Goal: Task Accomplishment & Management: Use online tool/utility

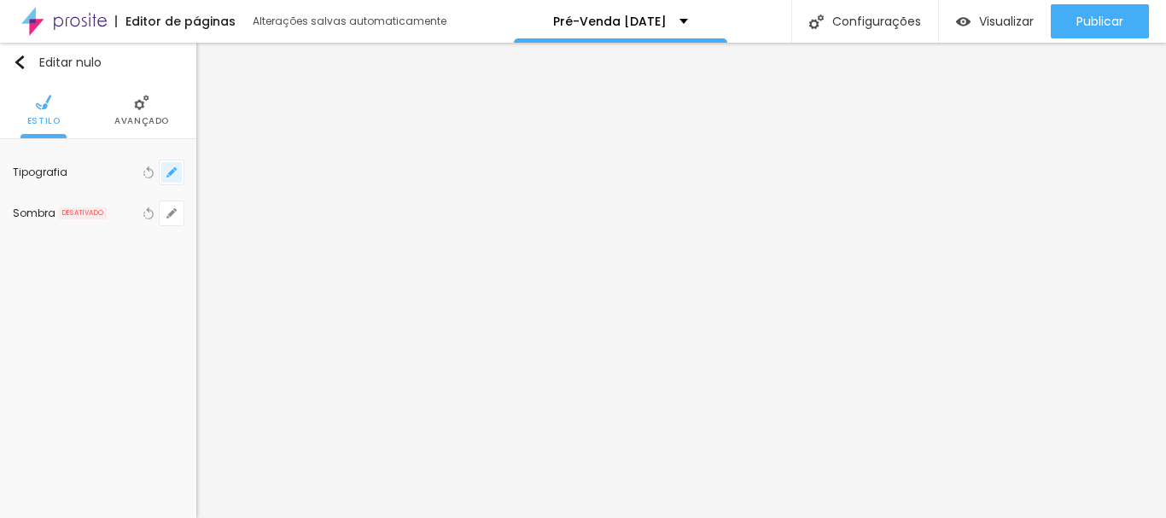
click at [170, 173] on icon "button" at bounding box center [171, 172] width 7 height 7
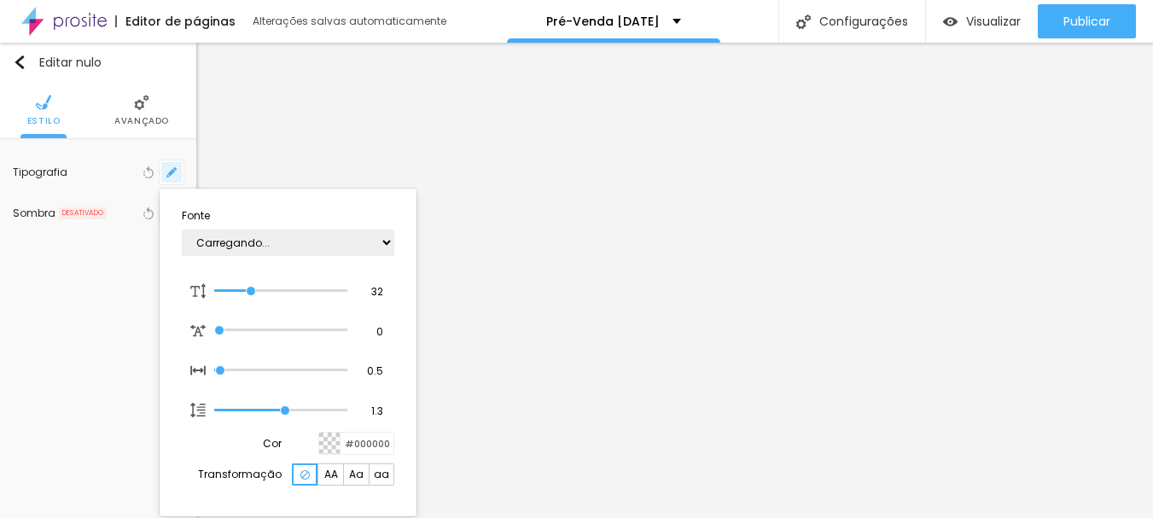
type input "1"
click at [579, 278] on div at bounding box center [576, 259] width 1153 height 518
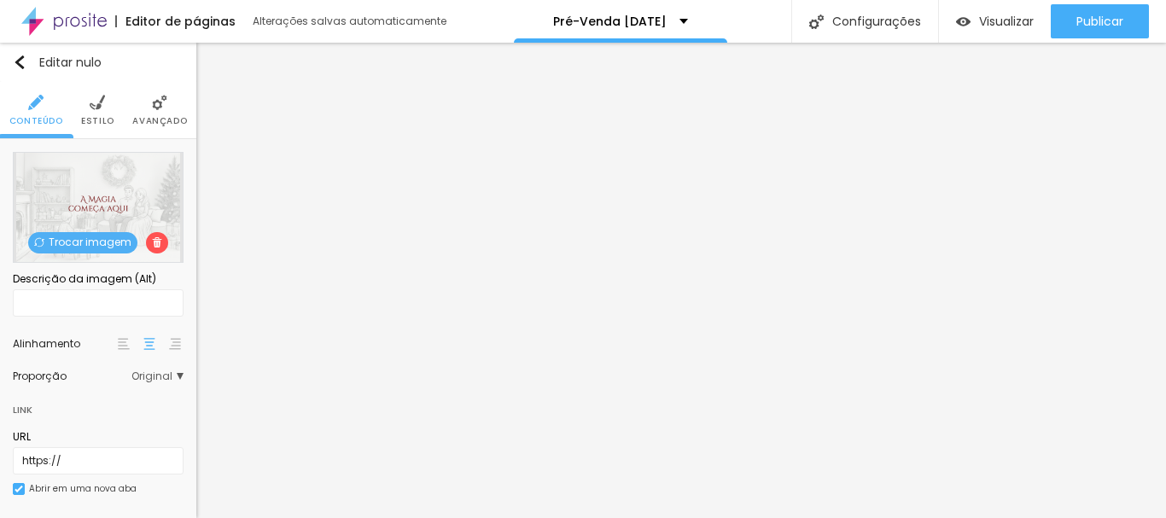
click at [91, 245] on font "Trocar imagem" at bounding box center [90, 242] width 83 height 15
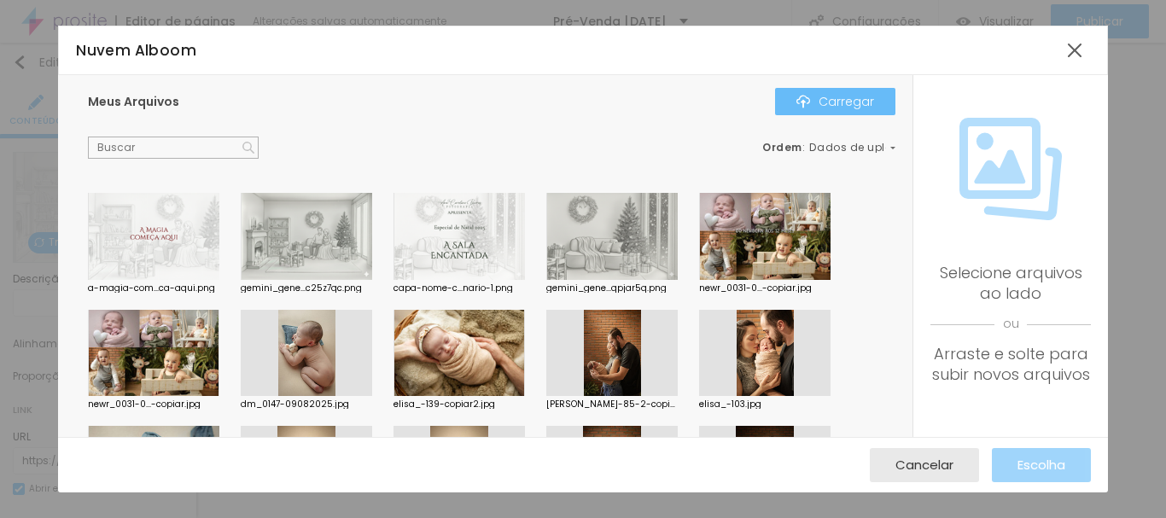
click at [826, 107] on font "Carregar" at bounding box center [845, 101] width 55 height 17
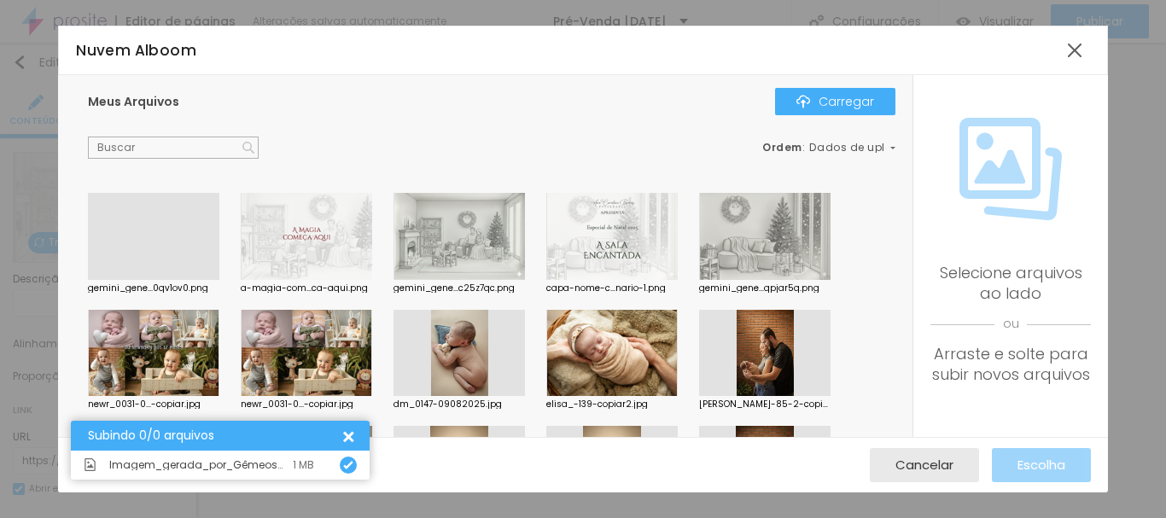
click at [170, 280] on div at bounding box center [153, 280] width 131 height 0
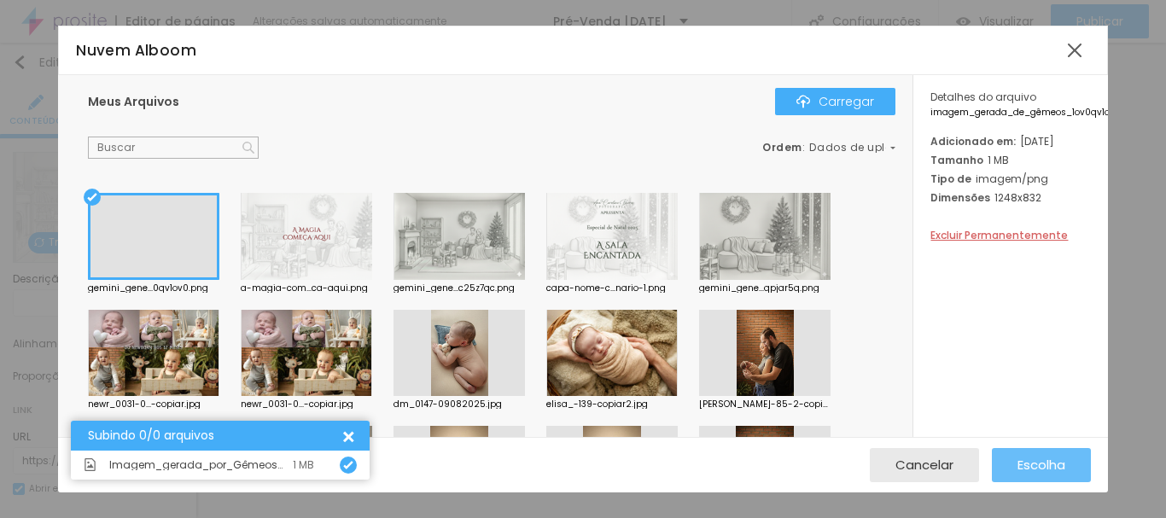
click at [1029, 464] on font "Escolha" at bounding box center [1041, 465] width 48 height 18
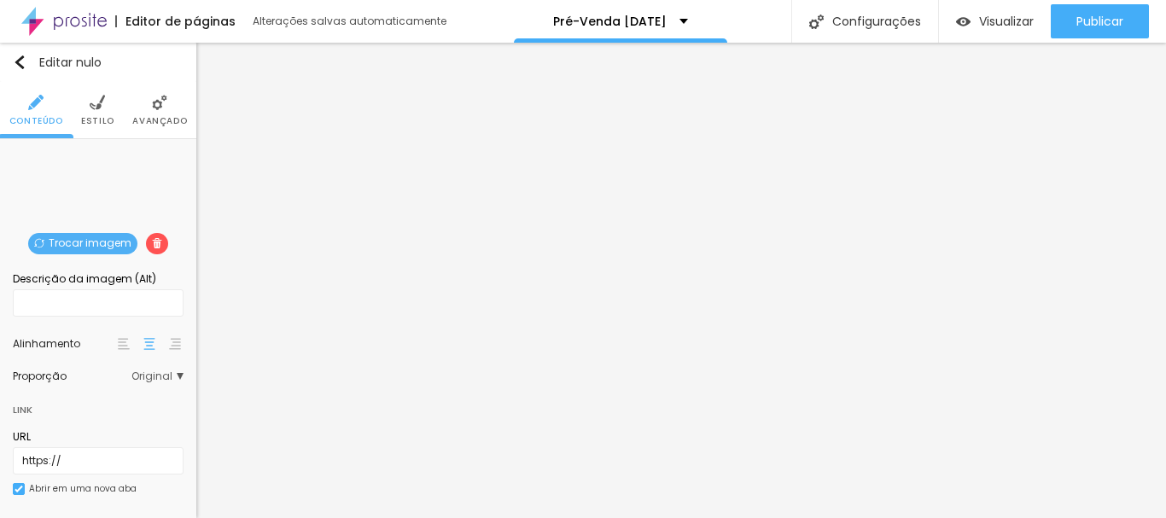
click at [101, 124] on font "Estilo" at bounding box center [97, 120] width 33 height 13
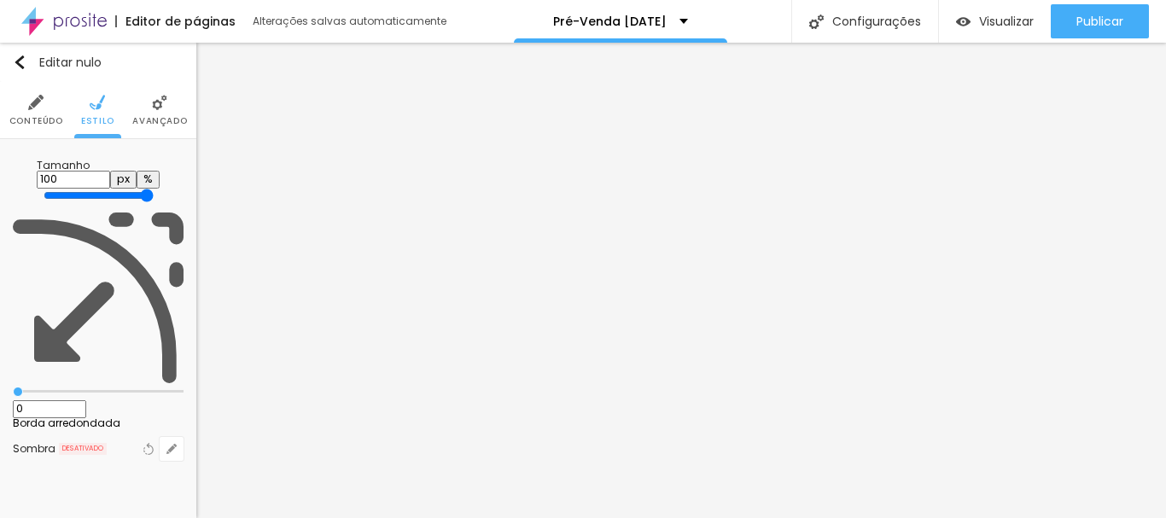
click at [156, 108] on img at bounding box center [159, 102] width 15 height 15
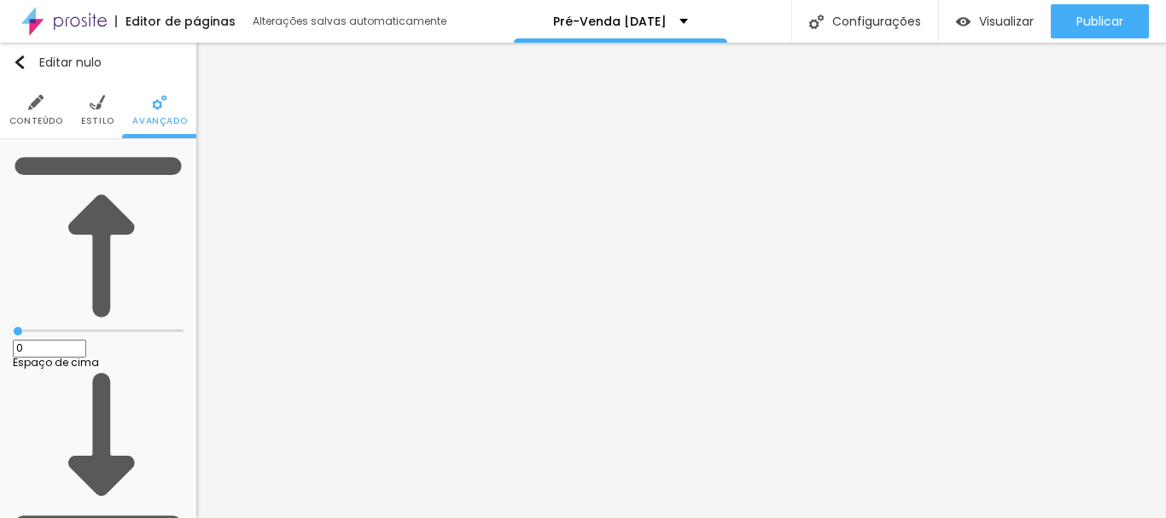
click at [96, 106] on img at bounding box center [97, 102] width 15 height 15
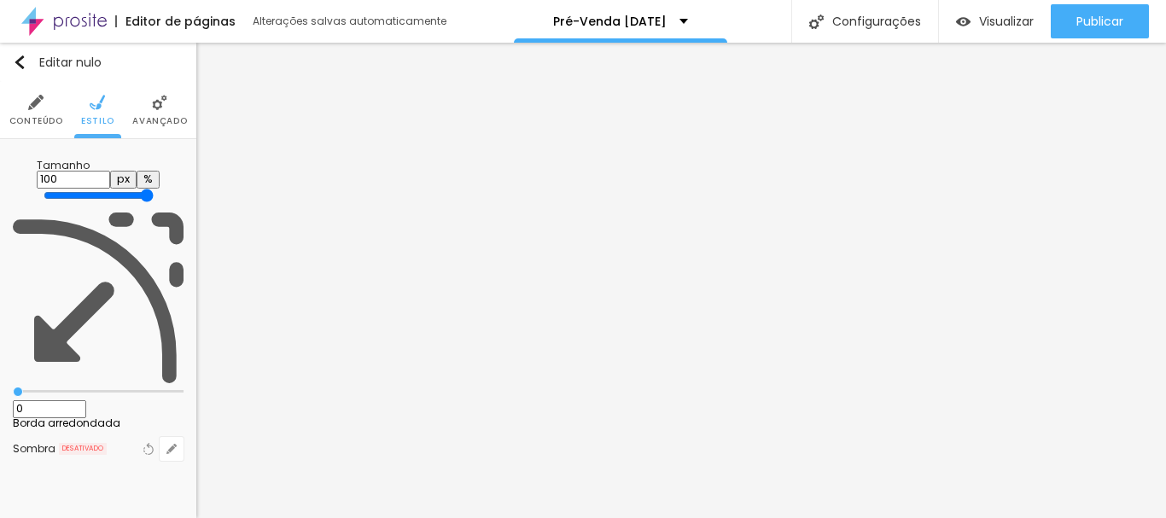
click at [30, 117] on font "Conteúdo" at bounding box center [36, 120] width 54 height 13
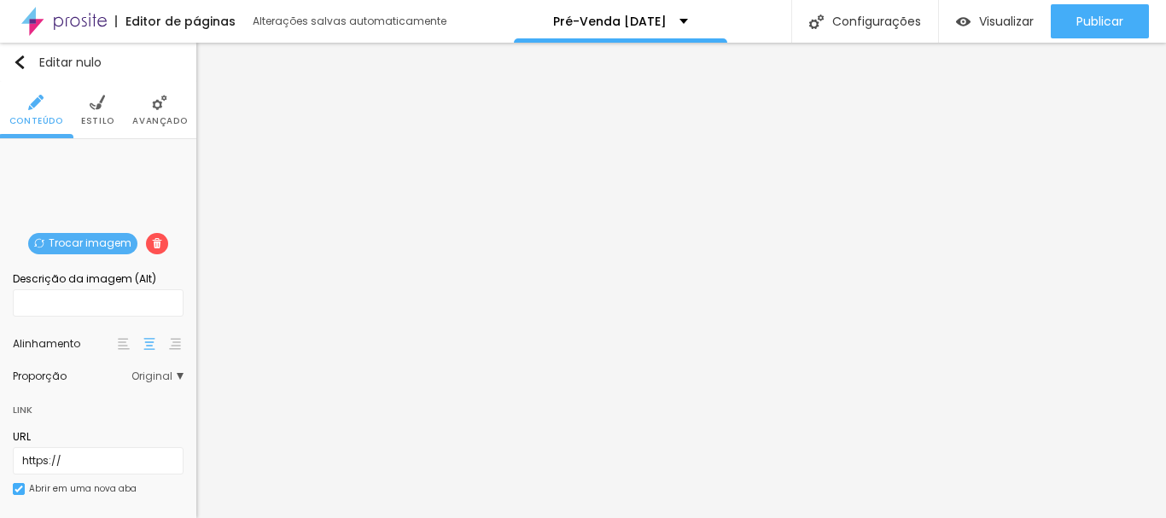
click at [121, 116] on ul "Conteúdo Estilo Avançado" at bounding box center [98, 110] width 196 height 57
click at [85, 114] on li "Estilo" at bounding box center [97, 110] width 33 height 56
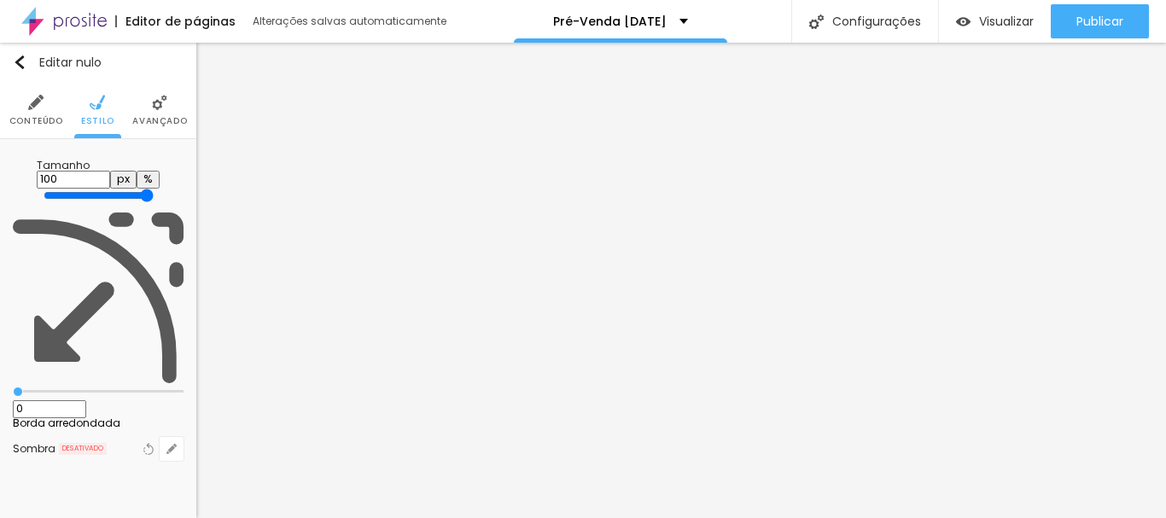
click at [45, 111] on li "Conteúdo" at bounding box center [36, 110] width 54 height 56
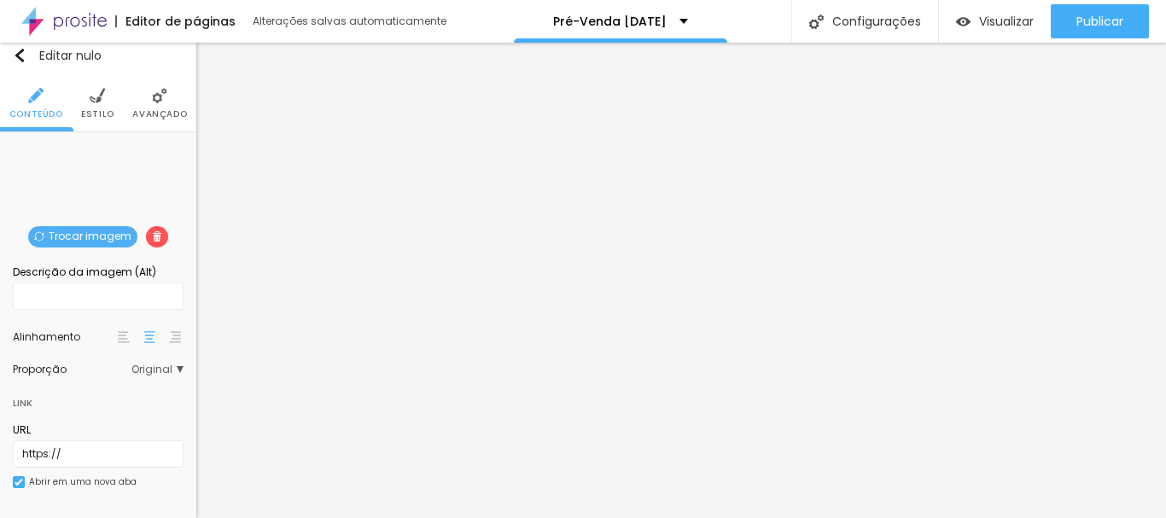
scroll to position [10, 0]
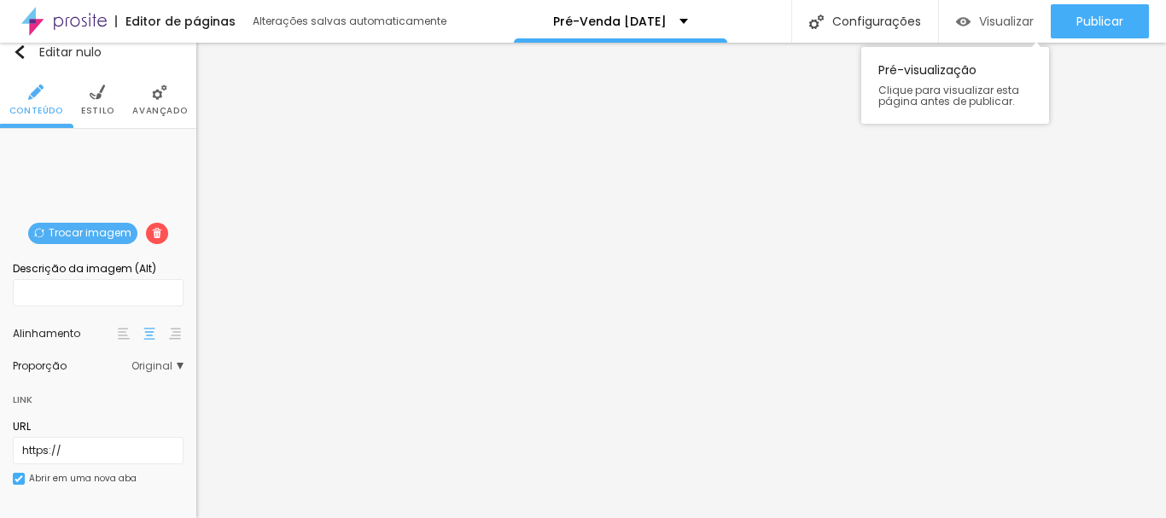
click at [981, 15] on font "Visualizar" at bounding box center [1006, 21] width 55 height 17
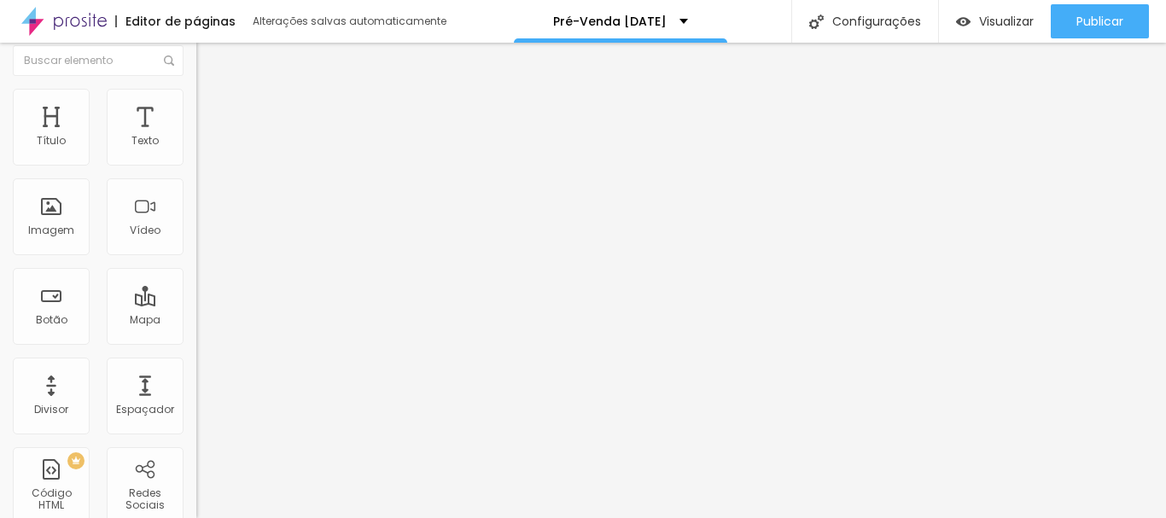
scroll to position [0, 0]
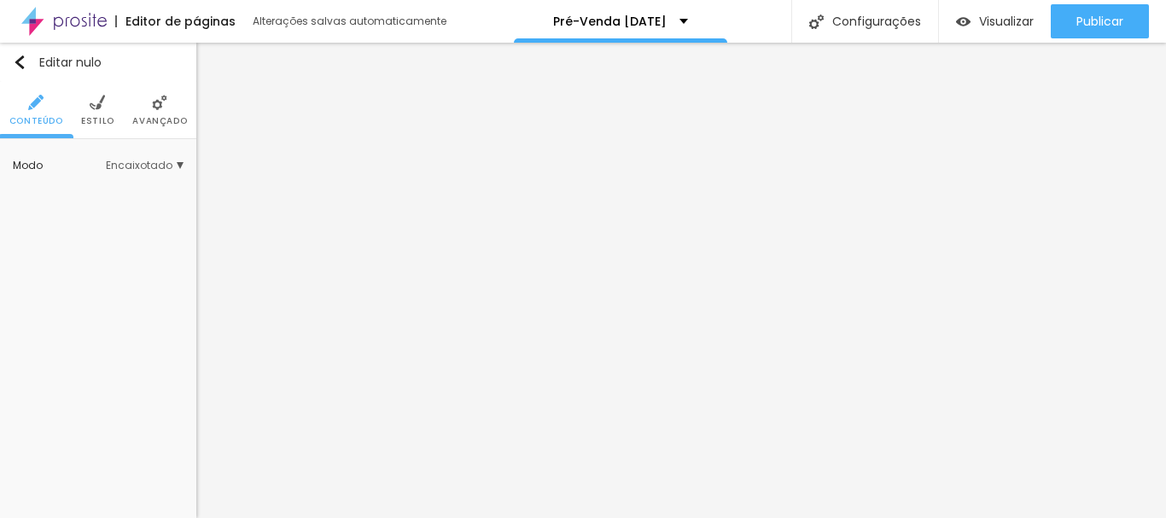
click at [165, 131] on li "Avançado" at bounding box center [159, 110] width 55 height 56
click at [166, 114] on font "Avançado" at bounding box center [159, 120] width 55 height 13
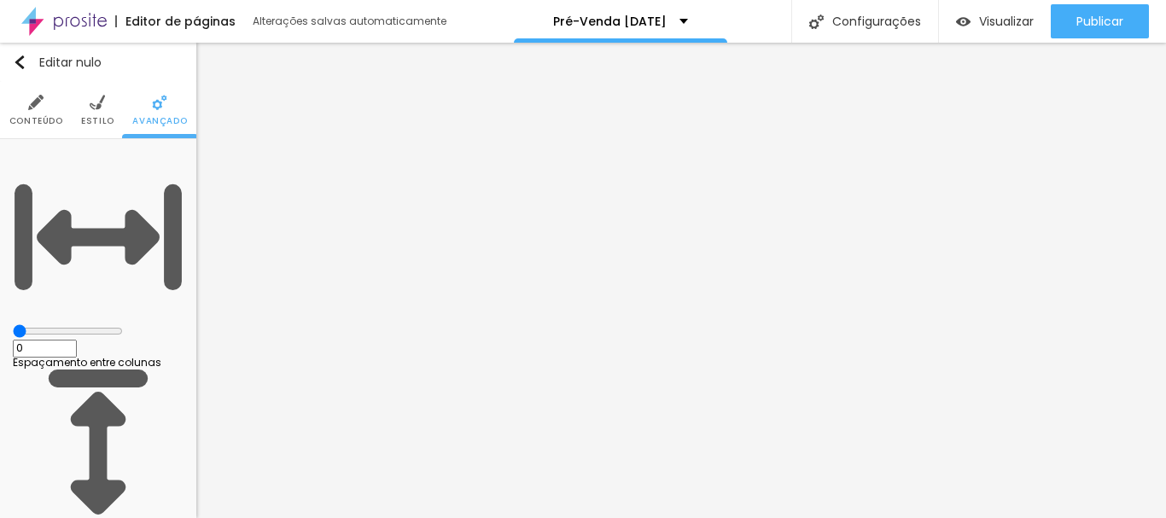
click at [82, 114] on font "Estilo" at bounding box center [97, 120] width 33 height 13
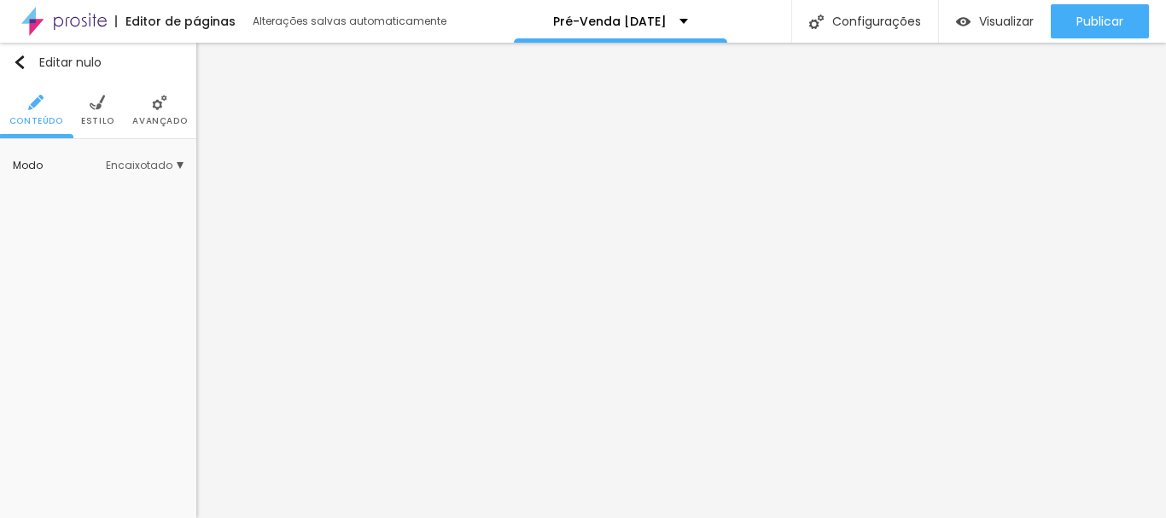
click at [162, 112] on li "Avançado" at bounding box center [159, 110] width 55 height 56
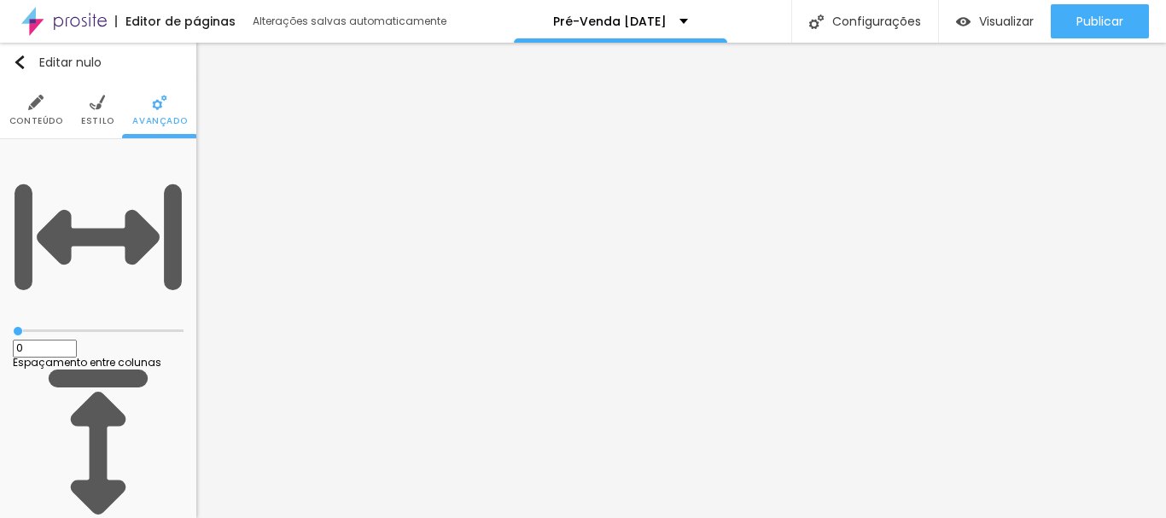
type input "6"
type input "118"
type input "130"
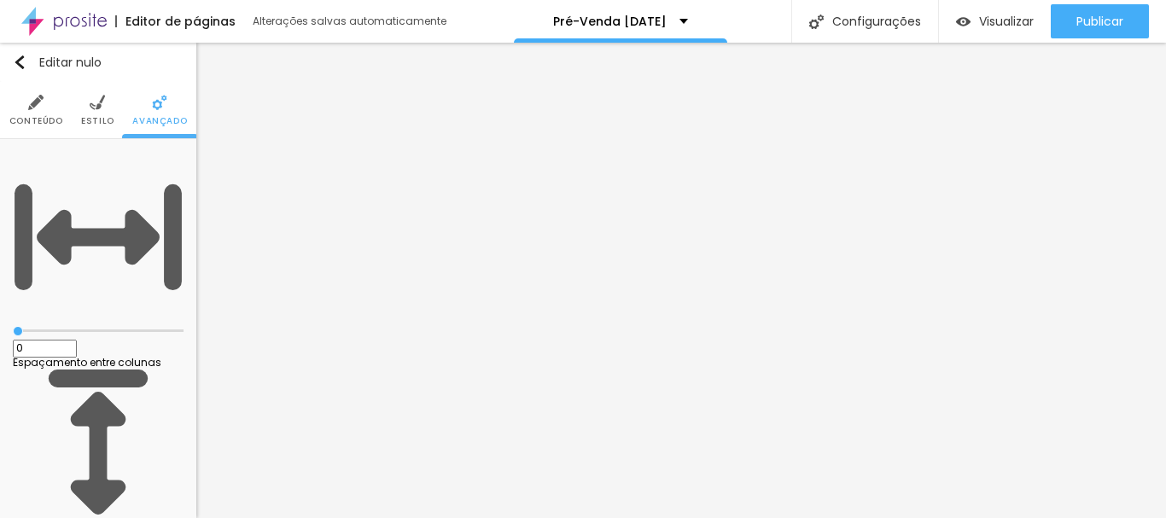
type input "130"
type input "137"
type input "143"
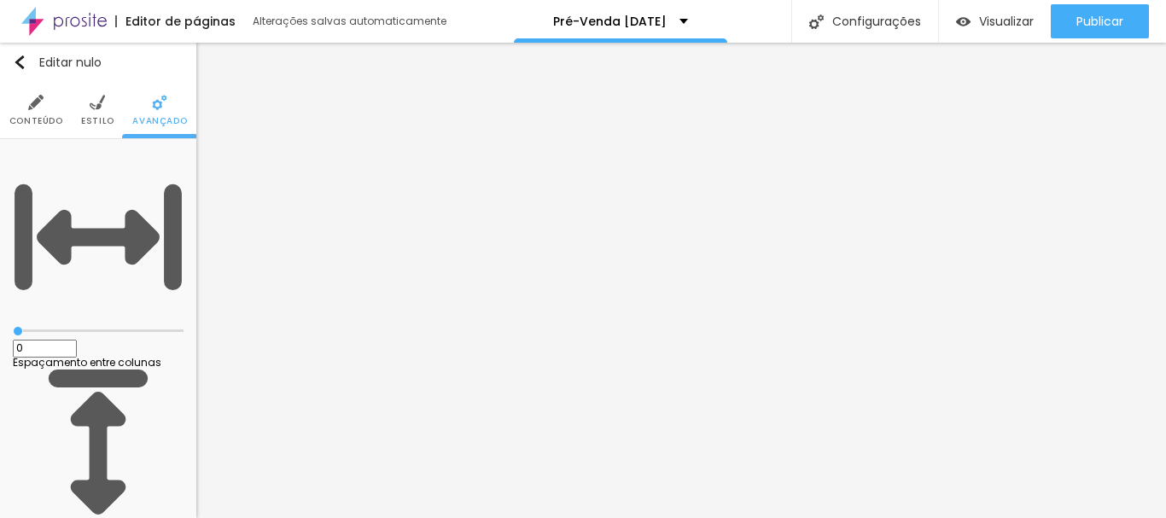
type input "155"
type input "174"
type input "193"
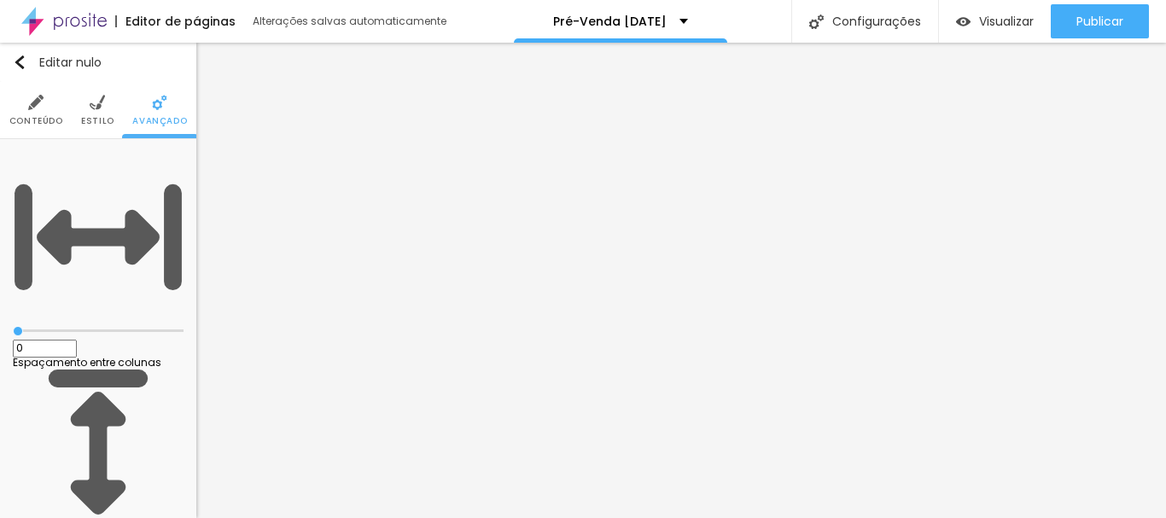
type input "193"
type input "199"
type input "217"
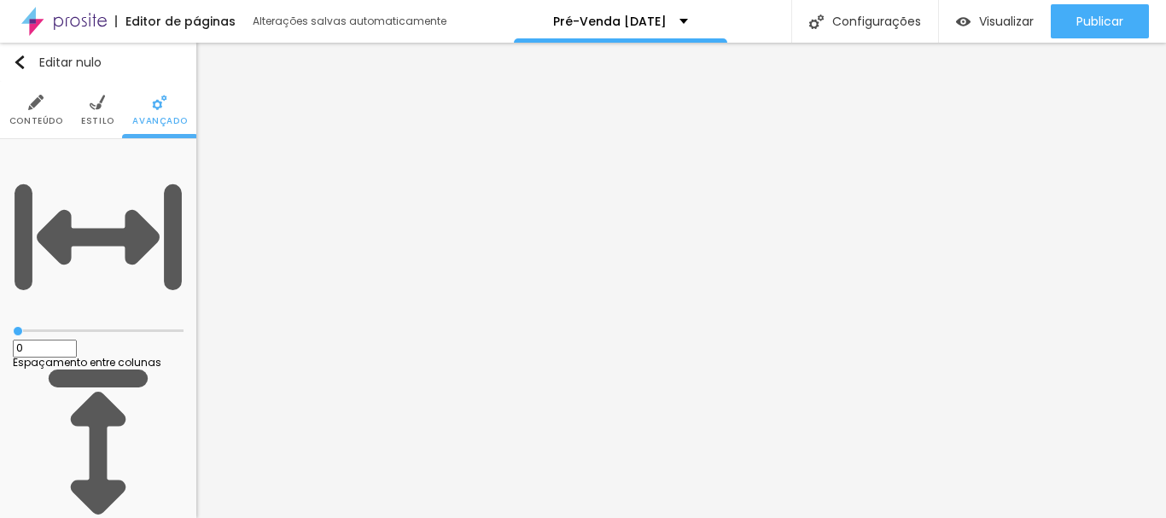
type input "224"
type input "230"
type input "242"
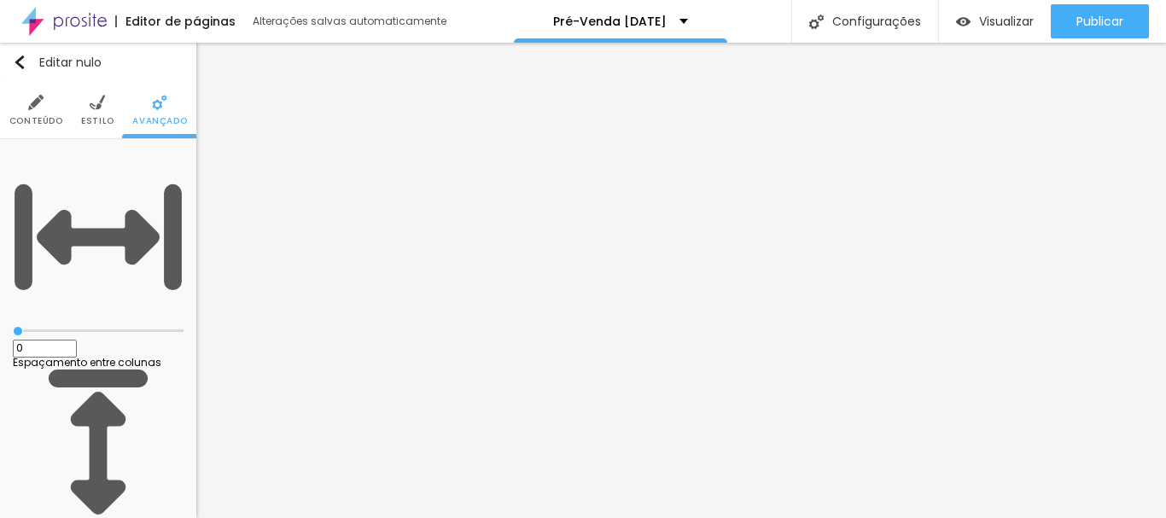
type input "242"
type input "248"
type input "255"
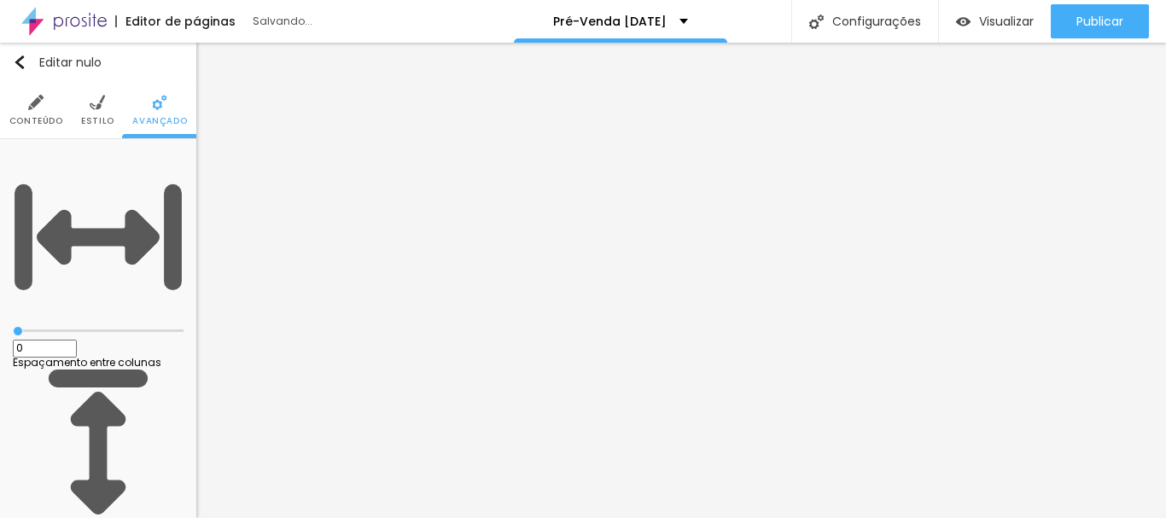
type input "248"
type input "242"
type input "236"
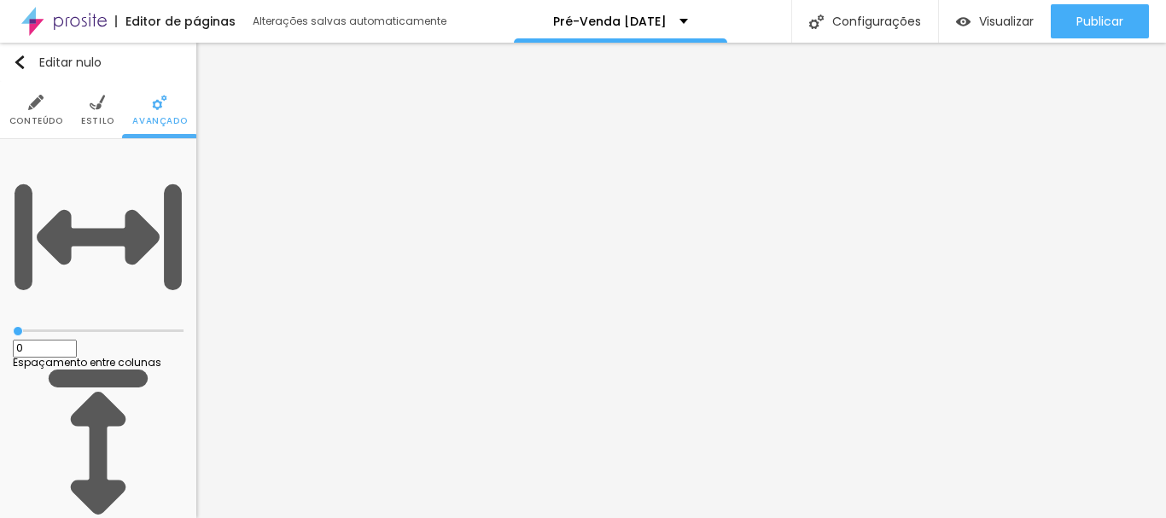
type input "236"
type input "230"
type input "236"
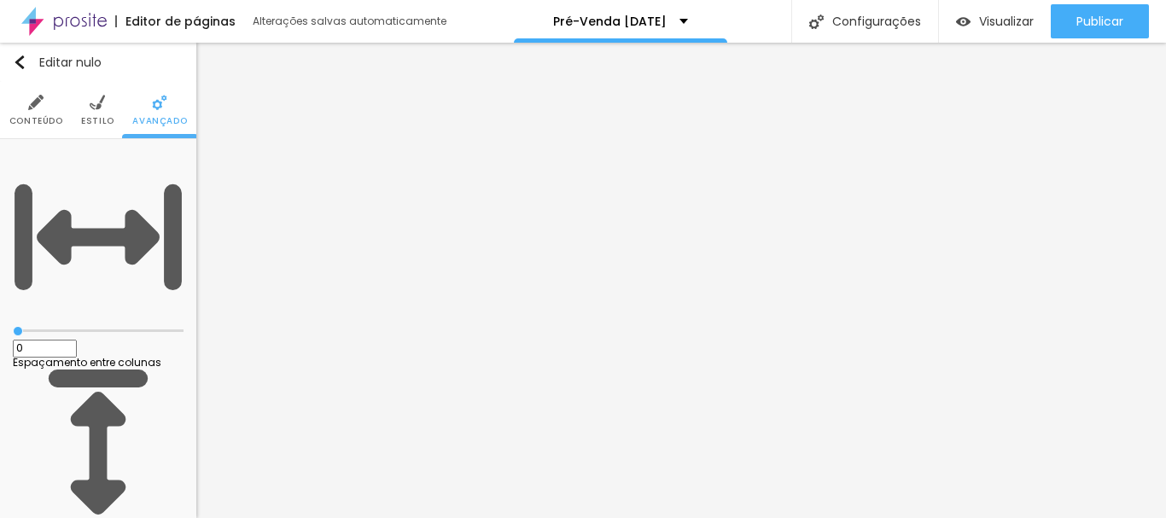
type input "242"
drag, startPoint x: 37, startPoint y: 204, endPoint x: 71, endPoint y: 207, distance: 34.2
drag, startPoint x: 70, startPoint y: 208, endPoint x: 0, endPoint y: 220, distance: 71.0
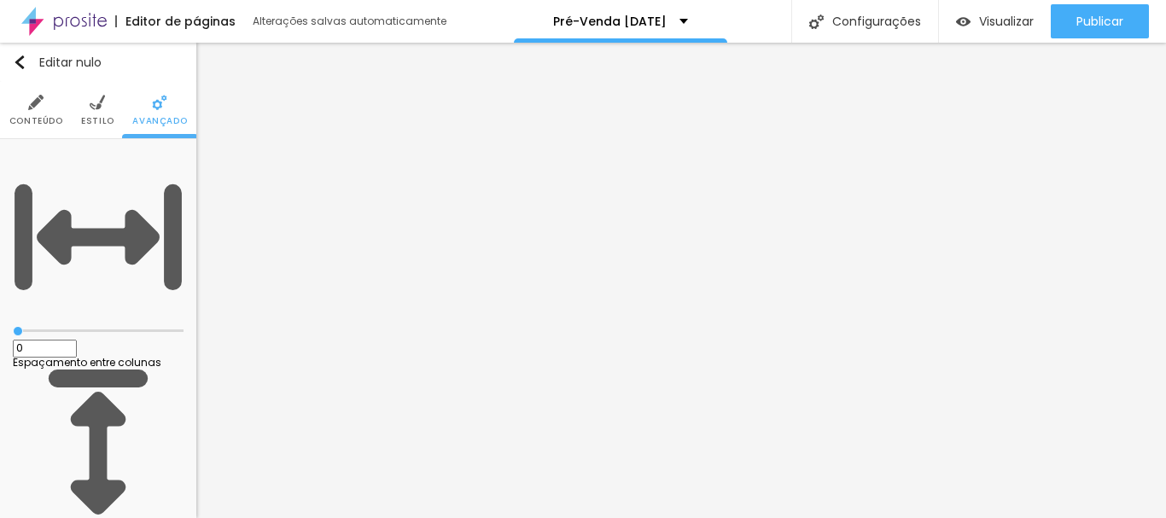
click at [0, 220] on div "0 Espaçamento entre colunas 242 px Espaçamento vertical ID HTML Classes Html Vi…" at bounding box center [98, 504] width 196 height 730
type input "81"
type input "0"
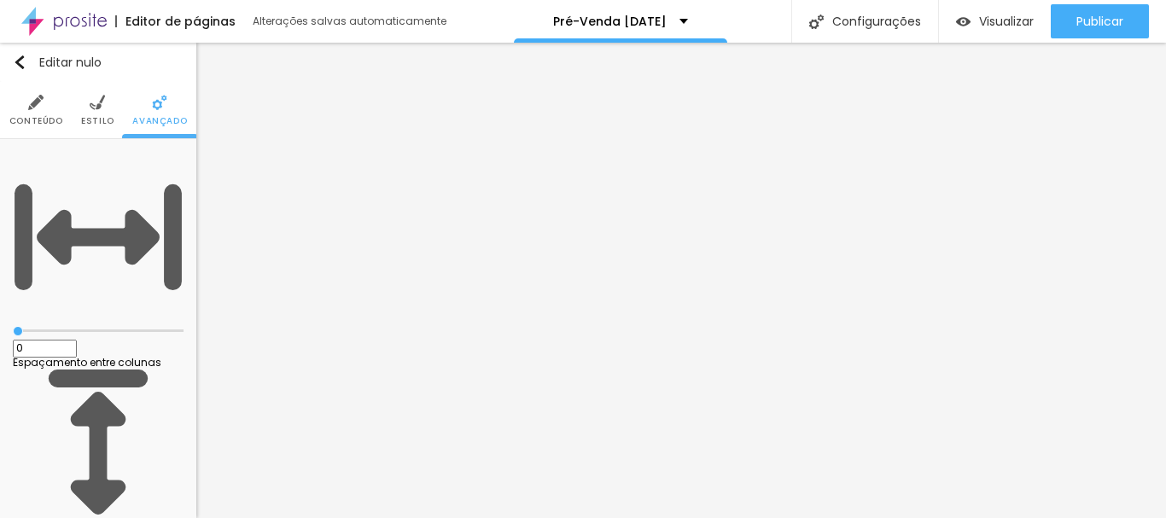
drag, startPoint x: 68, startPoint y: 204, endPoint x: 1, endPoint y: 212, distance: 68.0
type input "0"
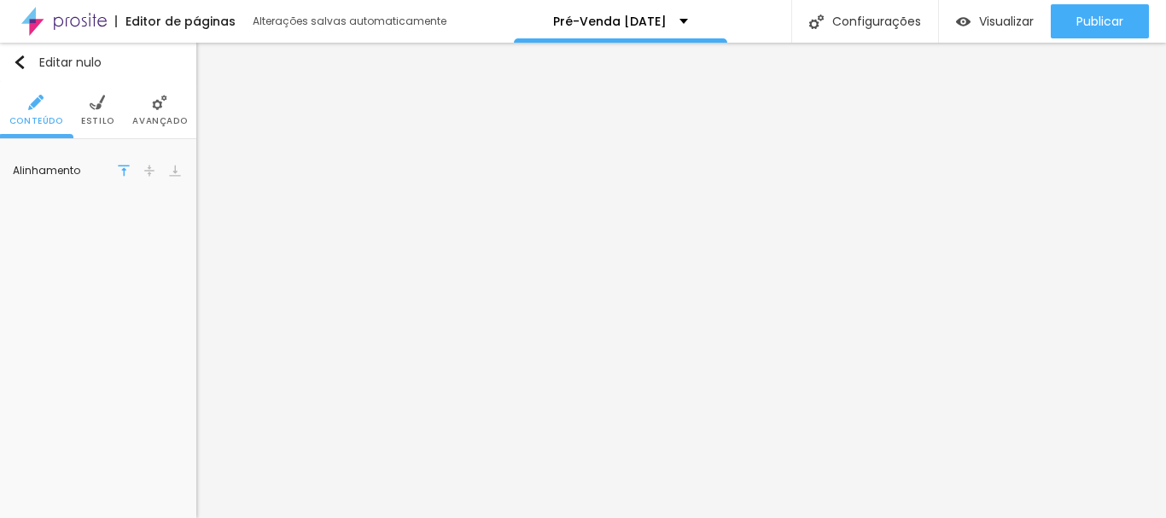
click at [105, 105] on li "Estilo" at bounding box center [97, 110] width 33 height 56
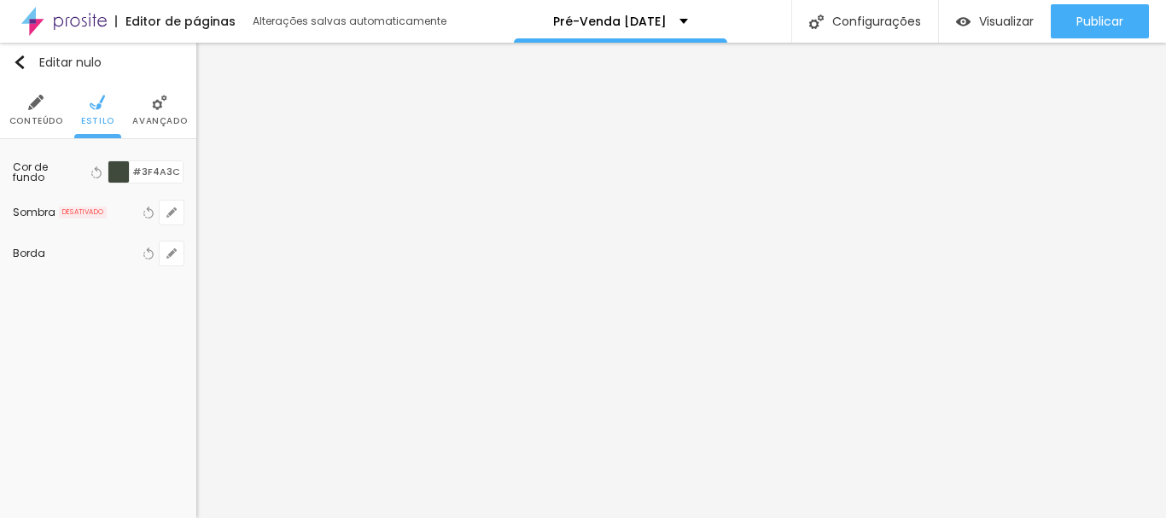
click at [118, 175] on div at bounding box center [118, 171] width 21 height 21
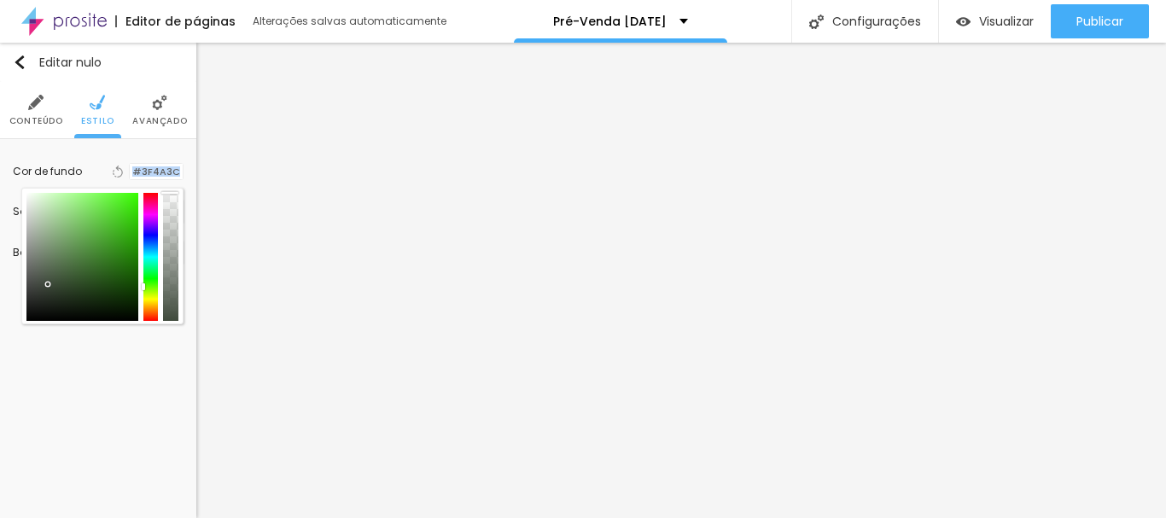
drag, startPoint x: 174, startPoint y: 318, endPoint x: 172, endPoint y: 172, distance: 145.9
click at [172, 172] on div "Cor de fundo Voltar ao padrão #3F4A3C" at bounding box center [98, 171] width 171 height 22
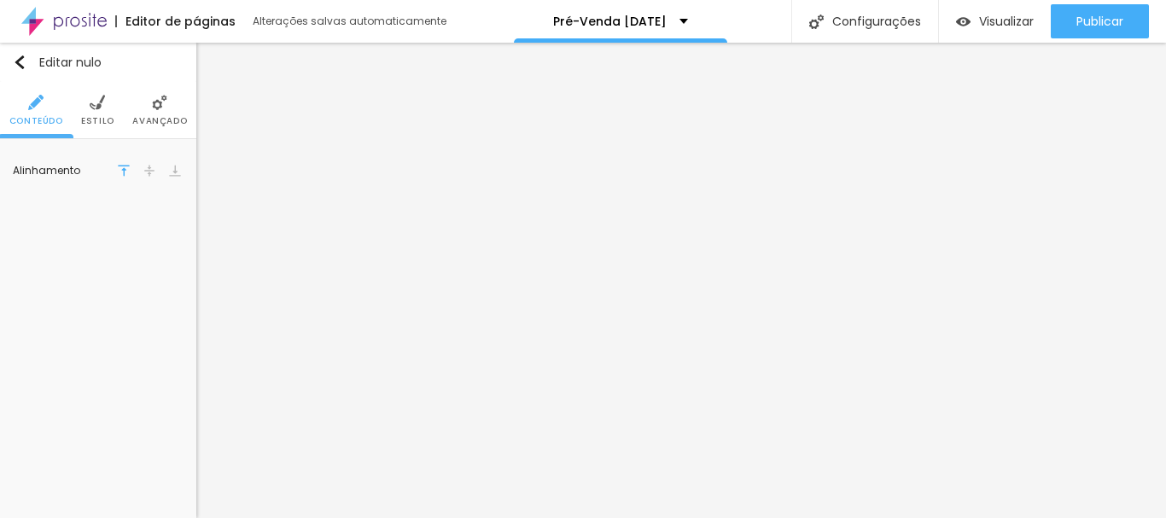
click at [98, 102] on img at bounding box center [97, 102] width 15 height 15
click at [99, 113] on li "Estilo" at bounding box center [97, 110] width 33 height 56
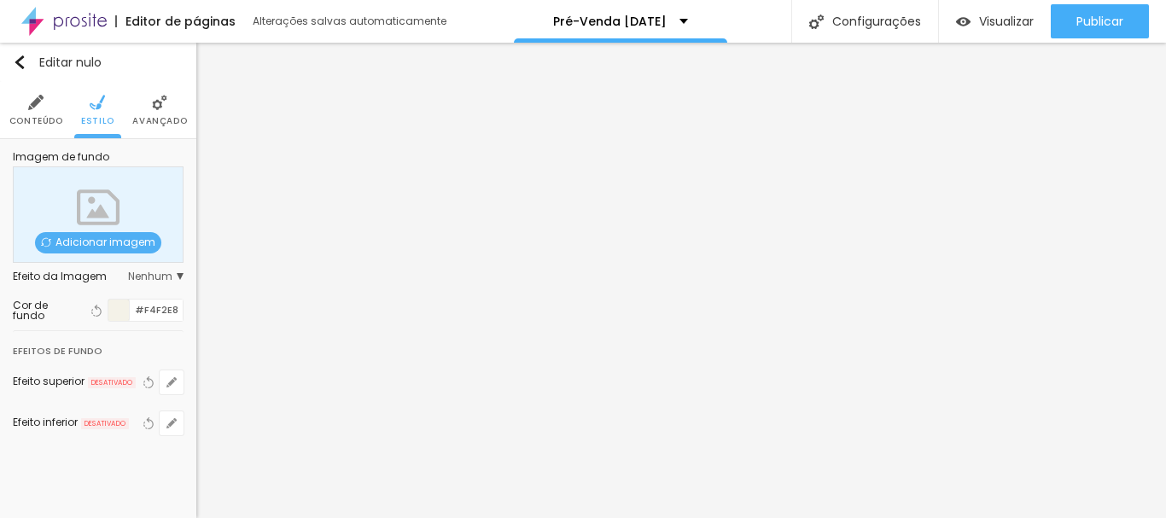
click at [131, 259] on div "Adicionar imagem" at bounding box center [98, 214] width 171 height 96
click at [133, 248] on font "Adicionar imagem" at bounding box center [105, 242] width 100 height 15
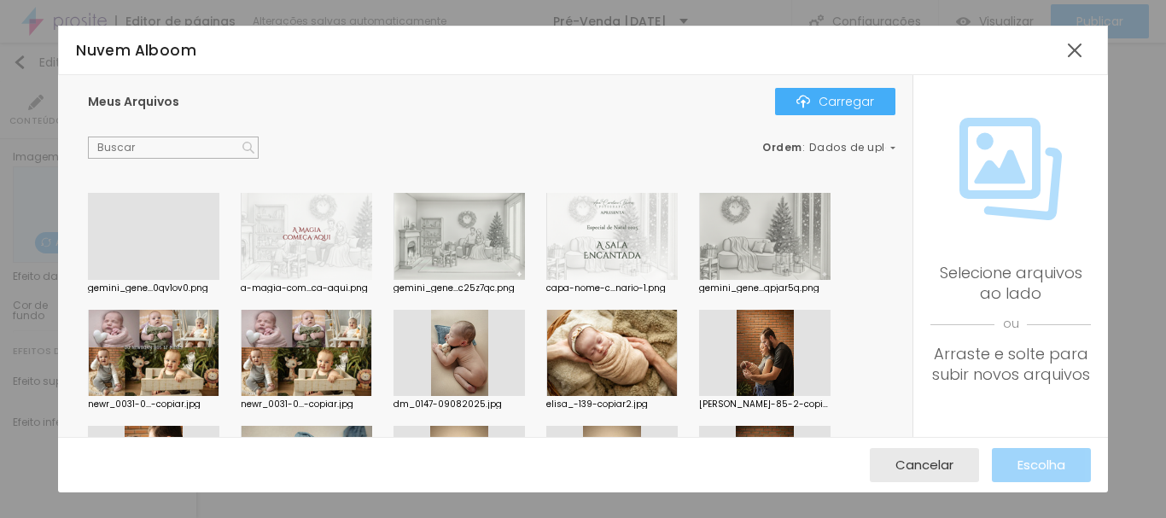
click at [136, 280] on div at bounding box center [153, 280] width 131 height 0
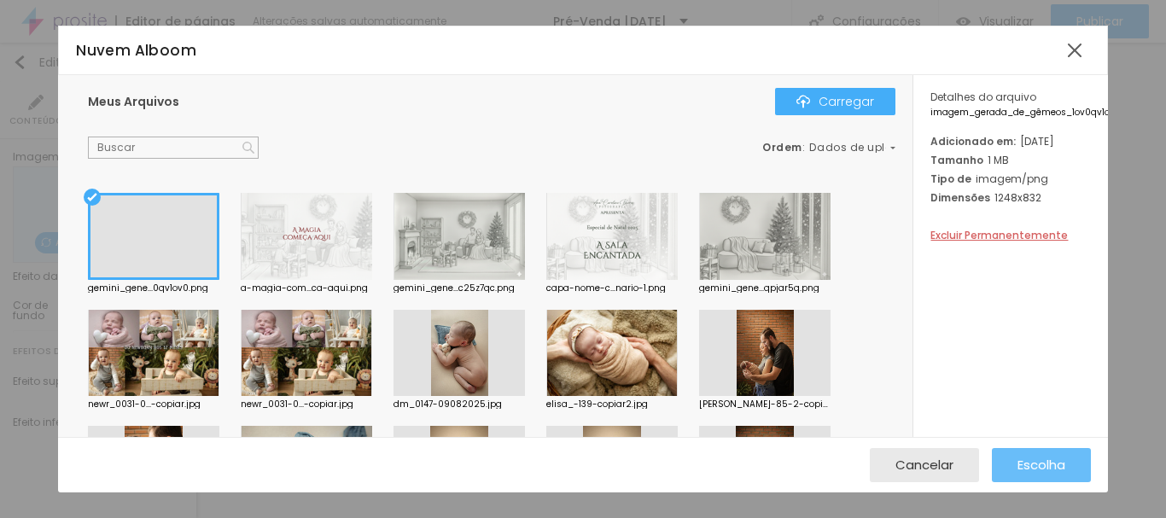
click at [1004, 459] on button "Escolha" at bounding box center [1041, 465] width 99 height 34
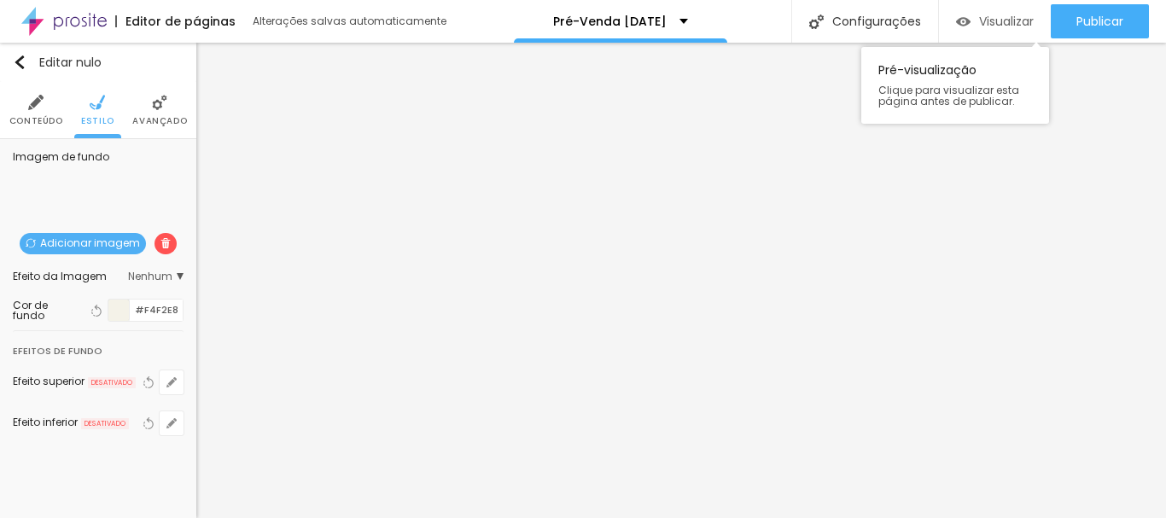
click at [1000, 23] on font "Visualizar" at bounding box center [1006, 21] width 55 height 17
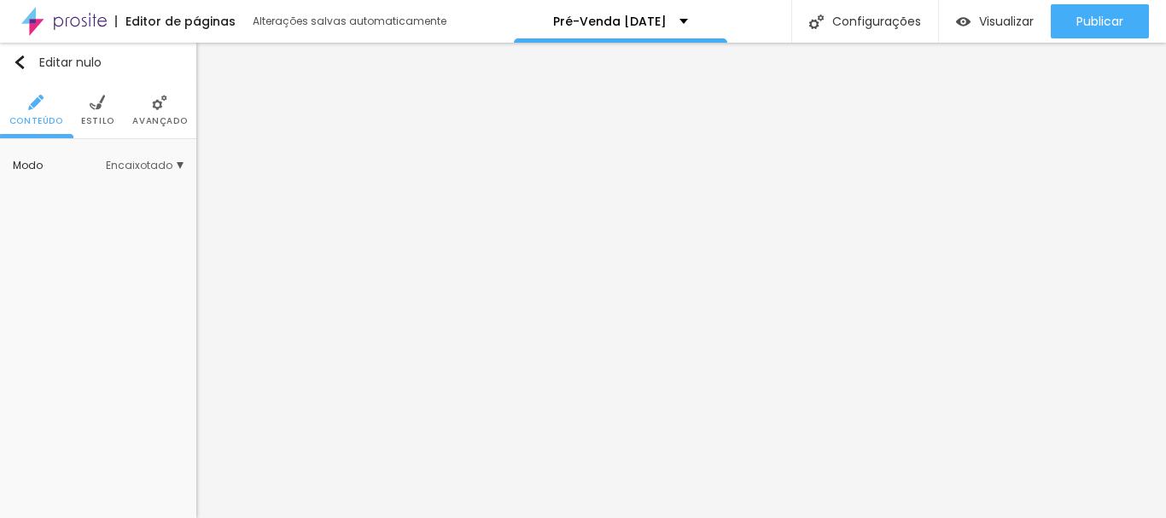
click at [95, 100] on img at bounding box center [97, 102] width 15 height 15
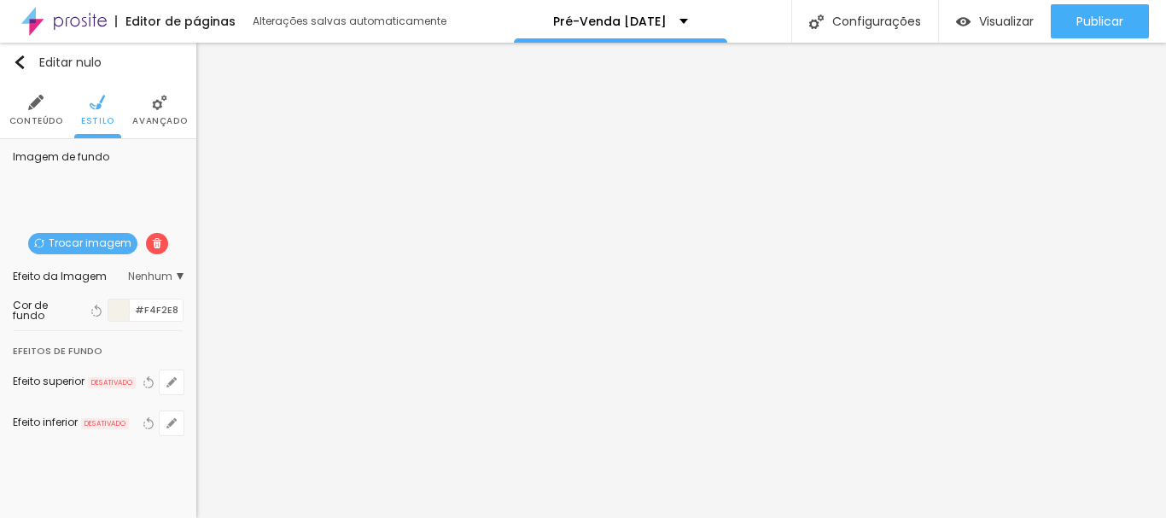
click at [119, 315] on div at bounding box center [118, 310] width 21 height 21
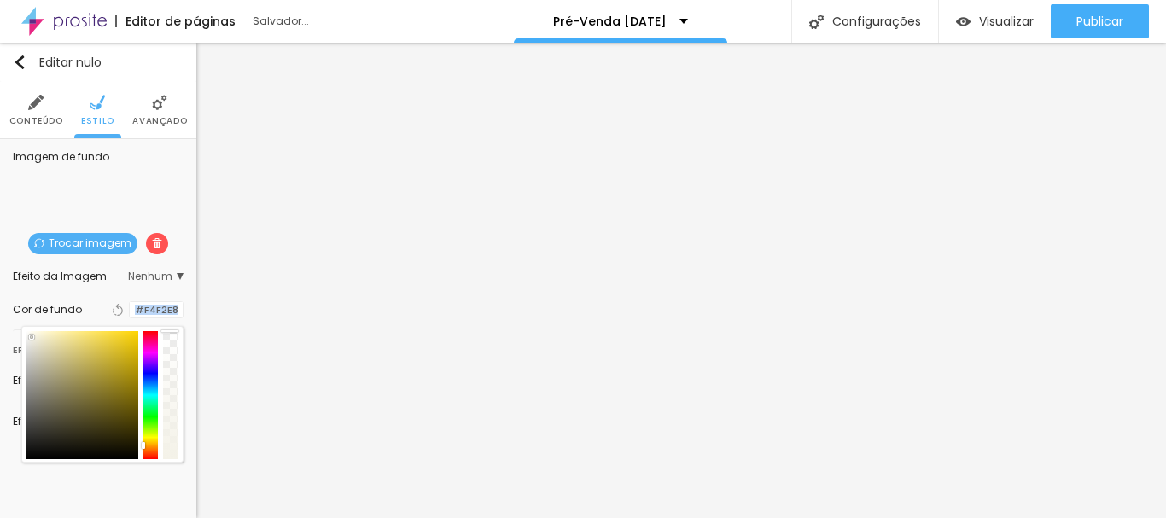
drag, startPoint x: 174, startPoint y: 458, endPoint x: 173, endPoint y: 298, distance: 160.4
click at [173, 298] on div "Cor de fundo Voltar ao padrão #F4F2E8" at bounding box center [98, 309] width 171 height 39
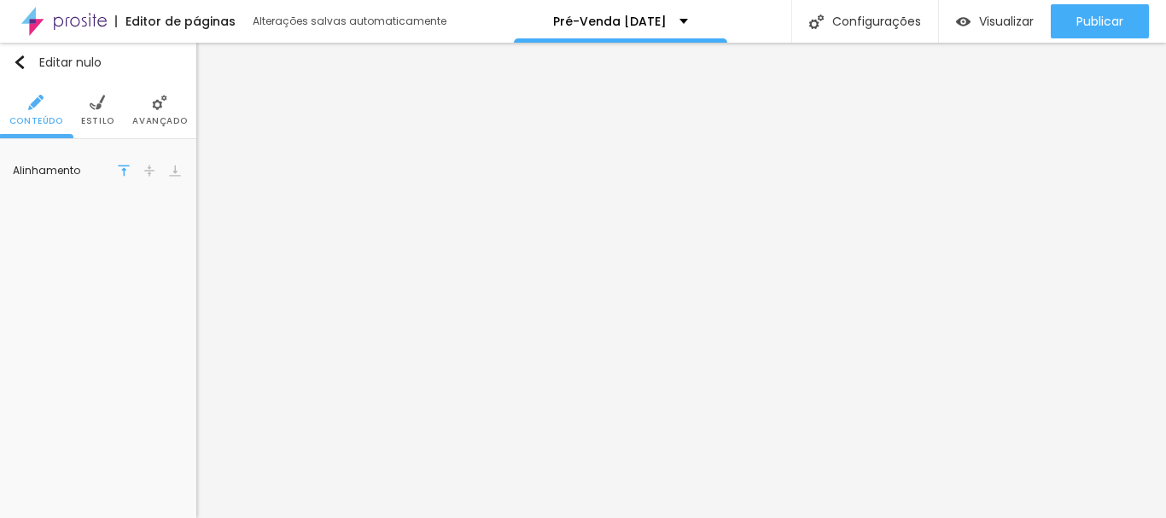
click at [90, 100] on img at bounding box center [97, 102] width 15 height 15
click at [155, 111] on li "Avançado" at bounding box center [159, 110] width 55 height 56
click at [84, 130] on li "Estilo" at bounding box center [97, 110] width 33 height 56
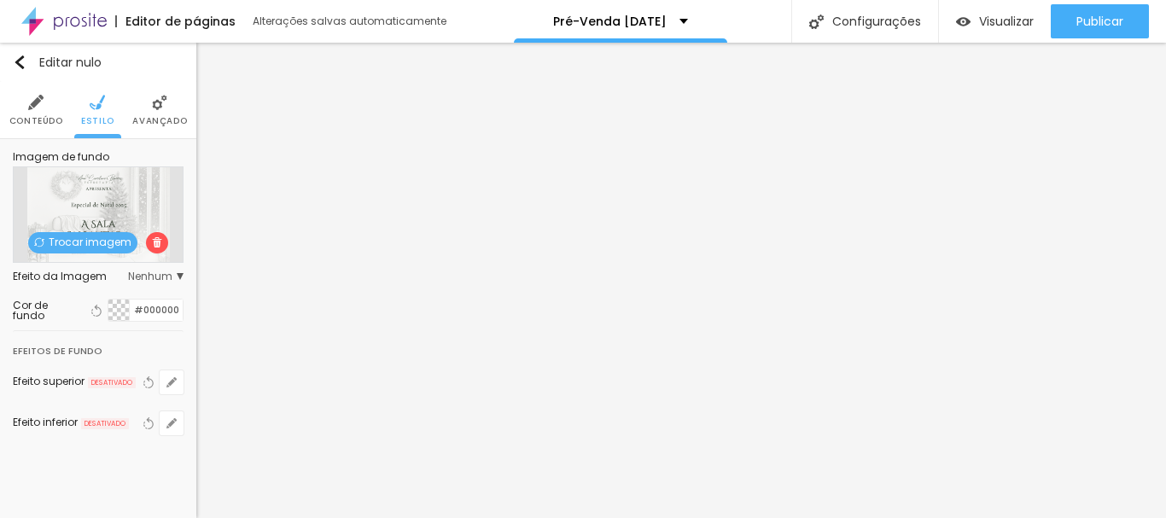
click at [98, 243] on font "Trocar imagem" at bounding box center [90, 242] width 83 height 15
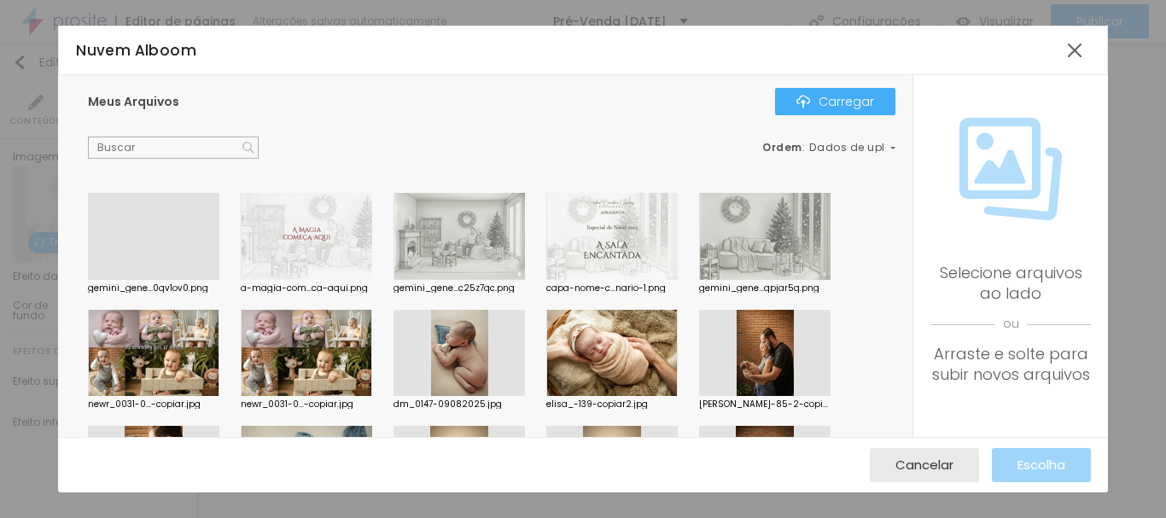
click at [170, 280] on div at bounding box center [153, 280] width 131 height 0
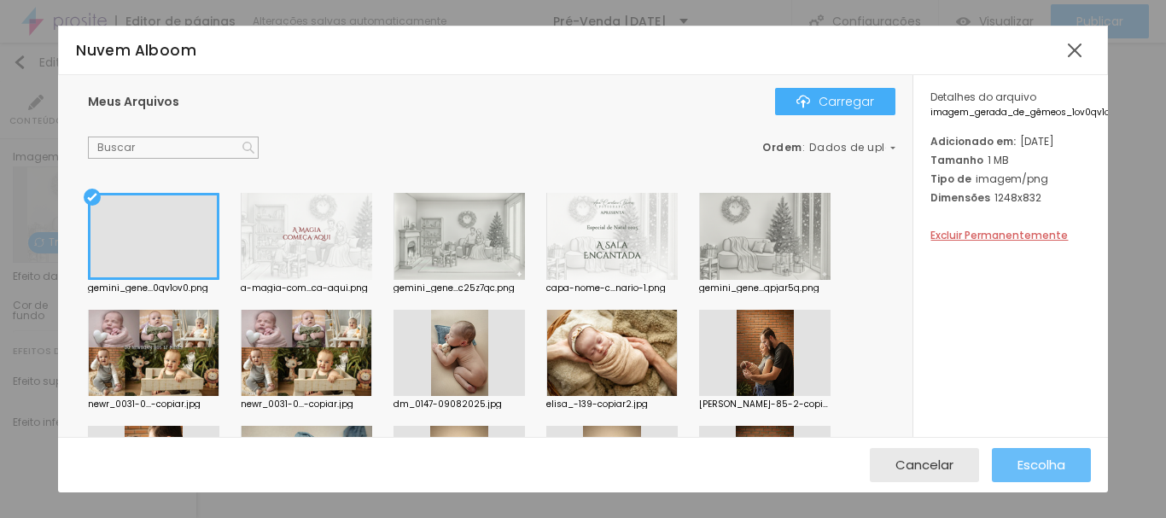
click at [1052, 468] on font "Escolha" at bounding box center [1041, 465] width 48 height 18
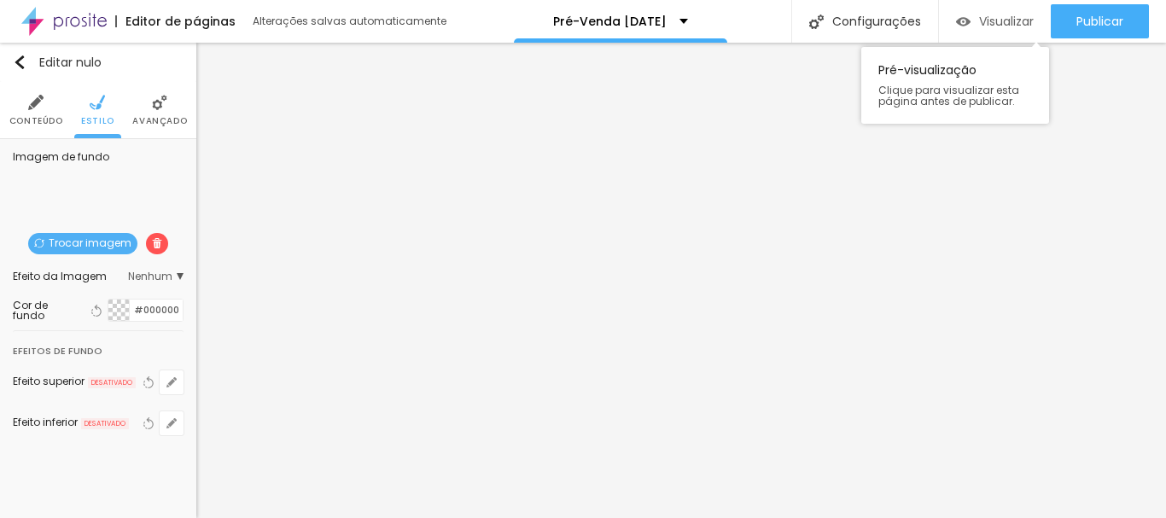
click at [979, 13] on font "Visualizar" at bounding box center [1006, 21] width 55 height 17
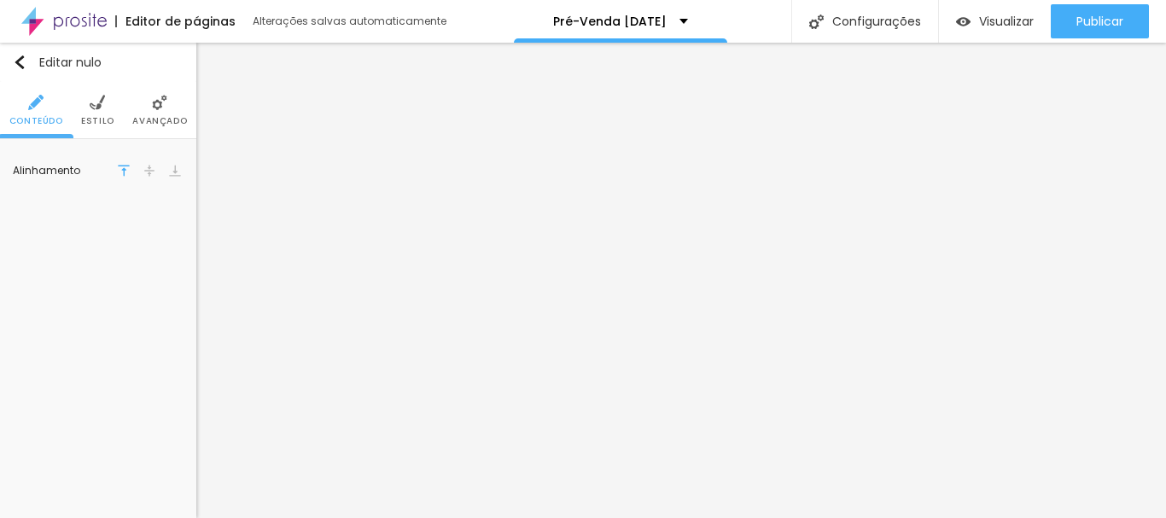
click at [101, 105] on img at bounding box center [97, 102] width 15 height 15
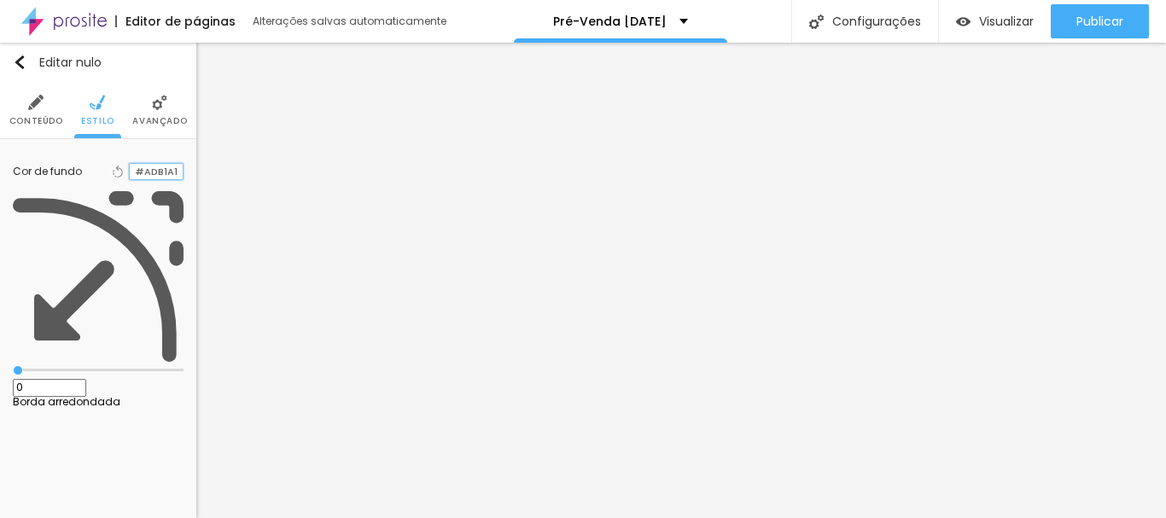
click at [130, 176] on input "#ADB1A1" at bounding box center [156, 172] width 53 height 16
type input "#8B3A3A"
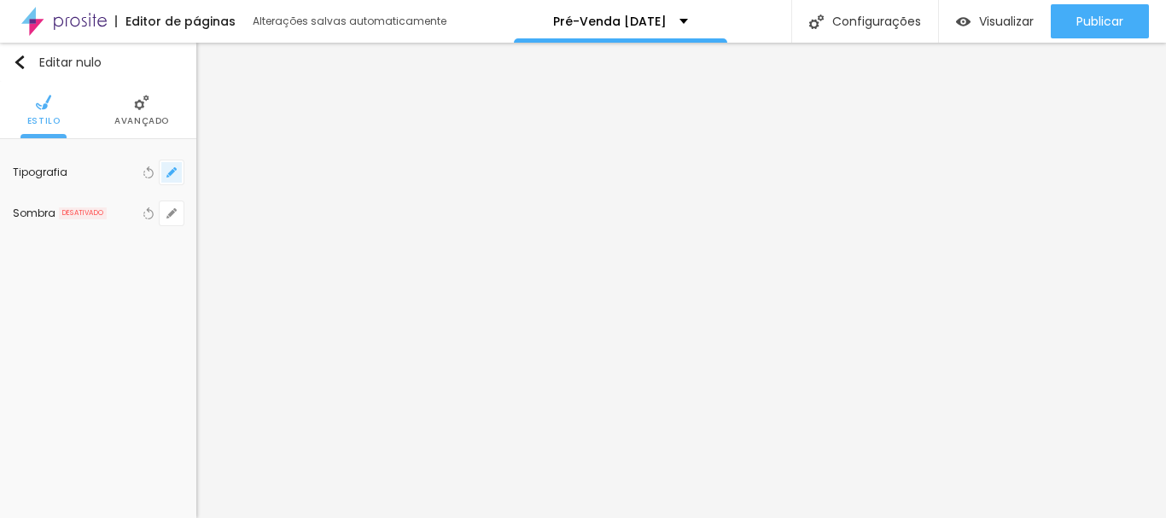
click at [169, 175] on icon "button" at bounding box center [171, 172] width 7 height 7
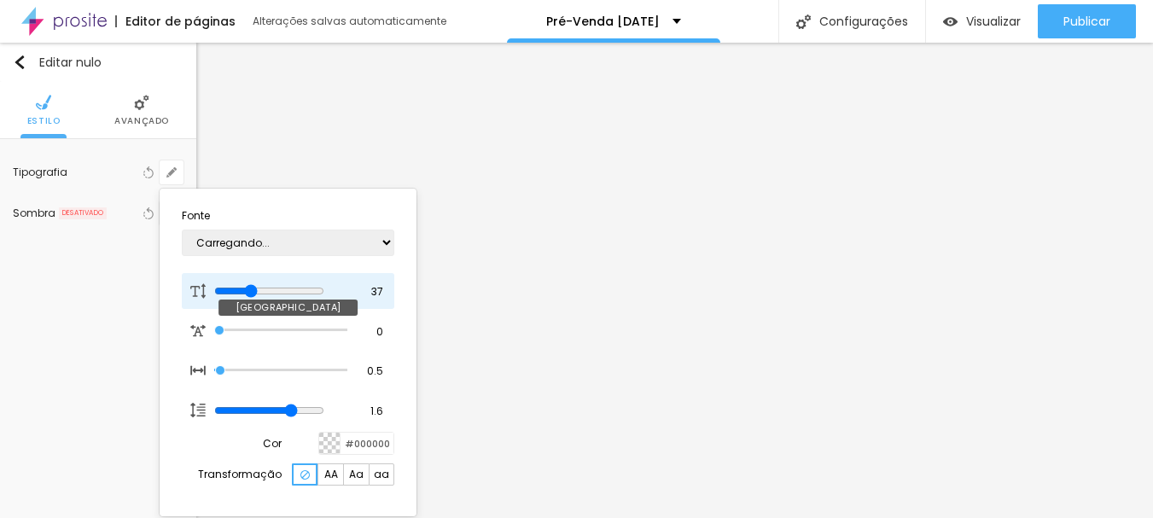
type input "1"
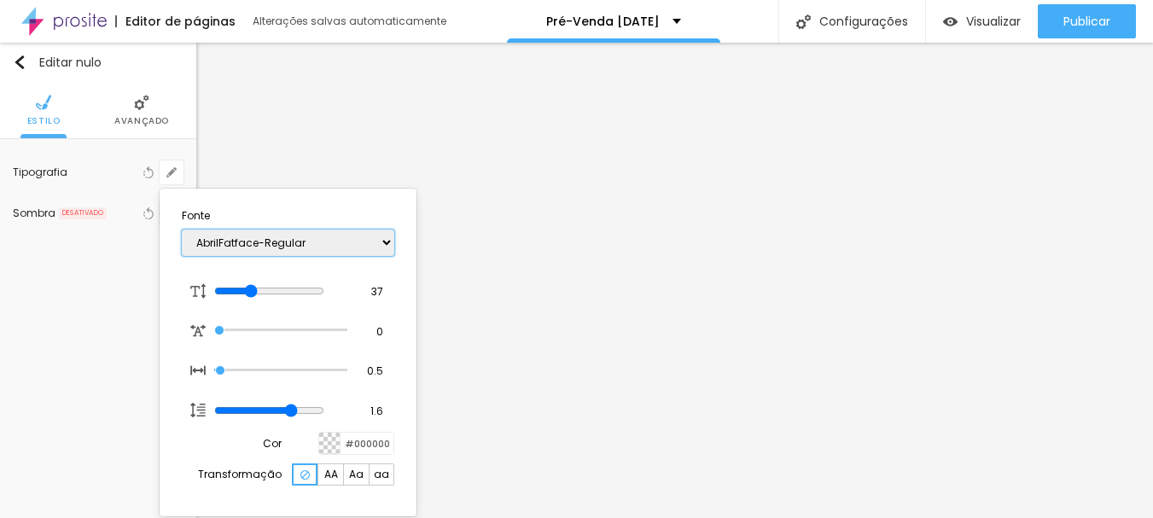
click at [281, 245] on select "AbrilFatface-Regular Actor-Regular Alegreya AlegreyaBlack [PERSON_NAME] Allan-R…" at bounding box center [288, 243] width 212 height 26
select select "CinzelDecorative-Black"
click at [182, 230] on select "AbrilFatface-Regular Actor-Regular Alegreya AlegreyaBlack [PERSON_NAME] Allan-R…" at bounding box center [288, 243] width 212 height 26
type input "1"
click at [488, 352] on div at bounding box center [576, 259] width 1153 height 518
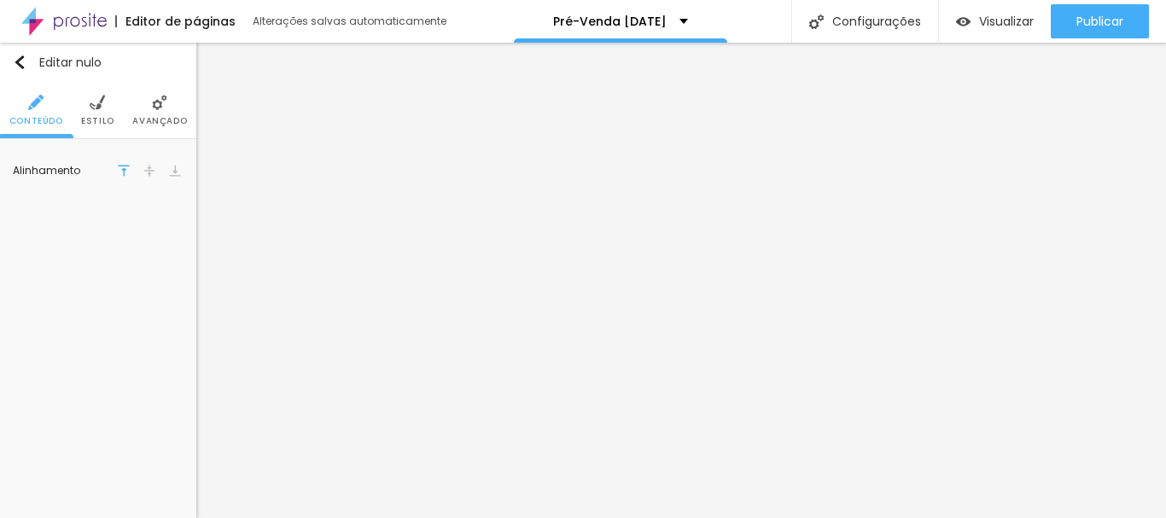
click at [91, 115] on font "Estilo" at bounding box center [97, 120] width 33 height 13
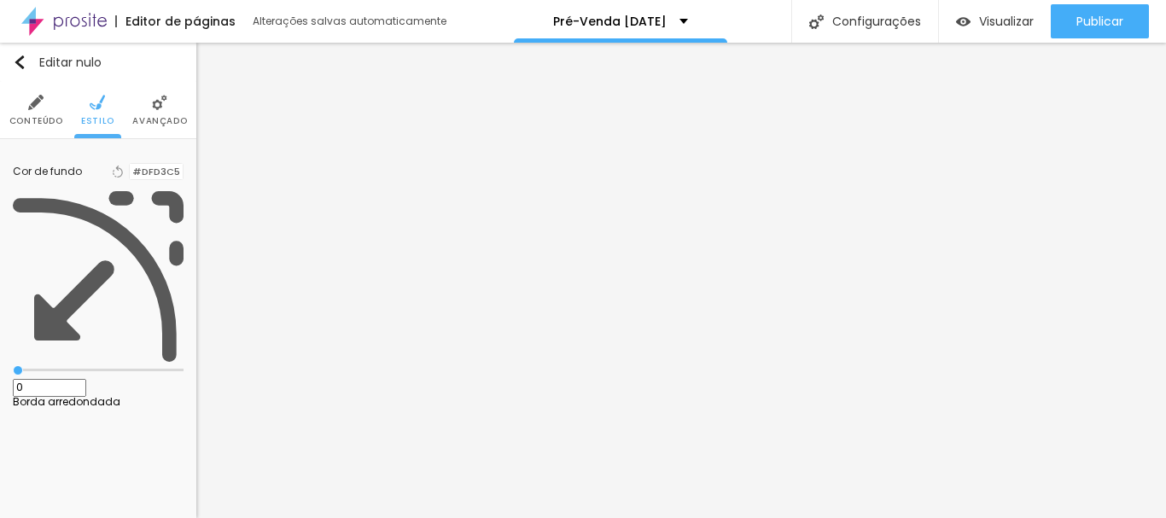
click at [130, 168] on div at bounding box center [130, 172] width 0 height 16
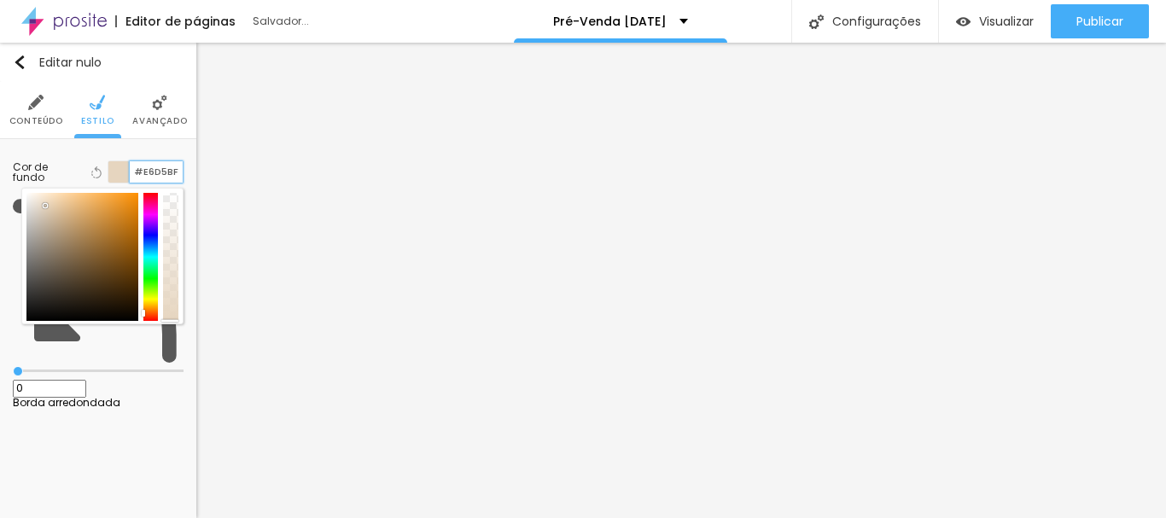
type input "#E6D5BF"
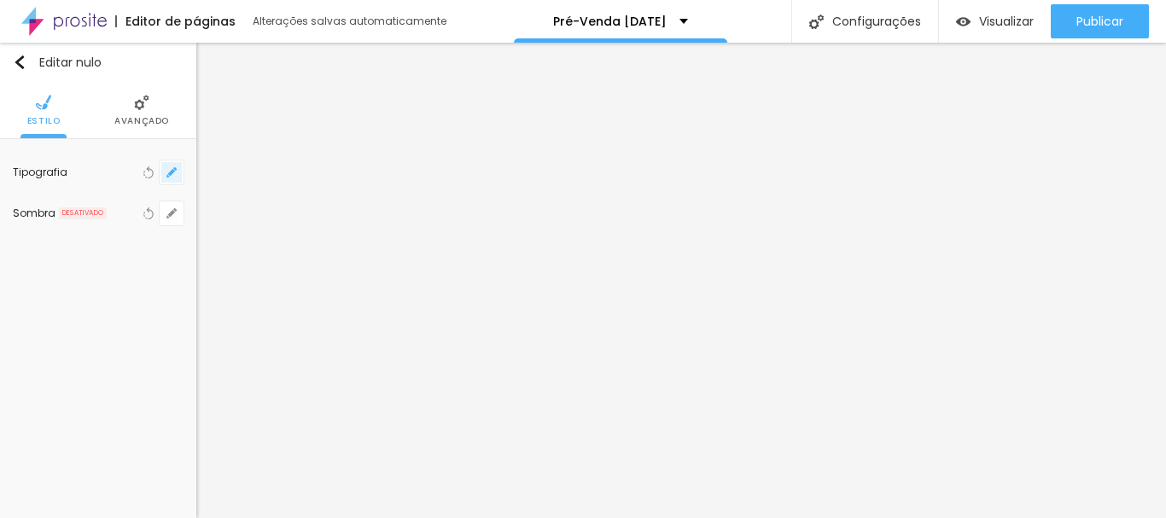
click at [176, 168] on icon "button" at bounding box center [174, 168] width 3 height 3
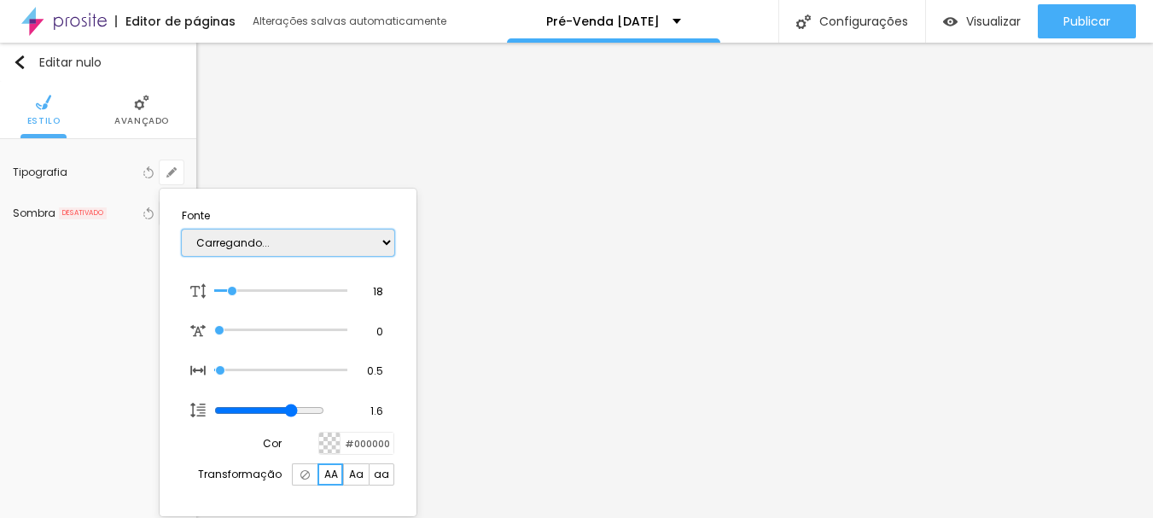
click at [288, 242] on select "Carregando..." at bounding box center [288, 243] width 212 height 26
type input "1"
select select "Cormorant"
click at [182, 230] on select "AbrilFatface-Regular Actor-Regular Alegreya AlegreyaBlack [PERSON_NAME] Allan-R…" at bounding box center [288, 243] width 212 height 26
click at [305, 474] on img at bounding box center [304, 474] width 9 height 9
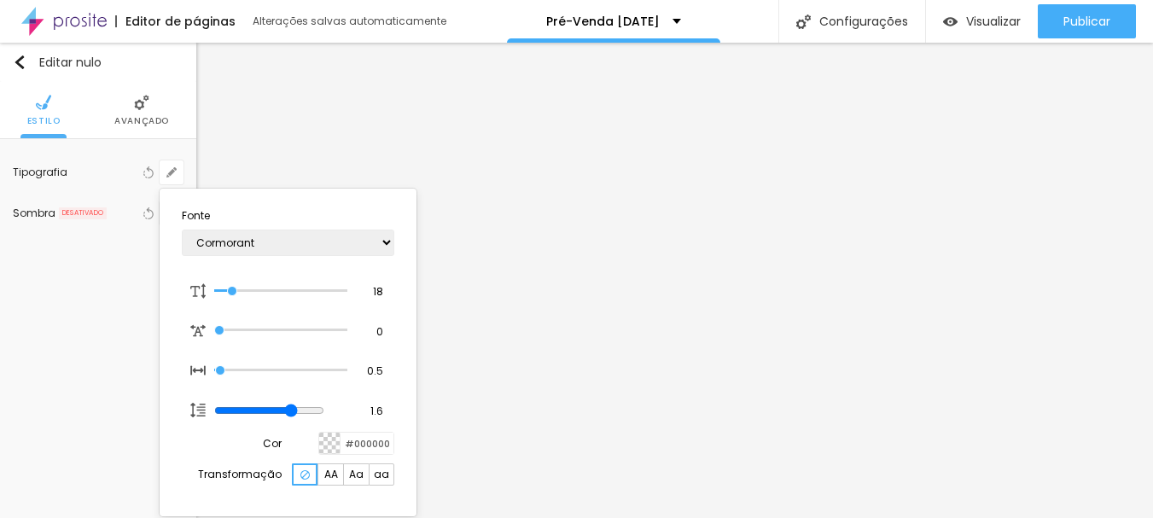
click at [329, 473] on font "AA" at bounding box center [331, 474] width 14 height 15
type input "1"
click at [544, 311] on div at bounding box center [576, 259] width 1153 height 518
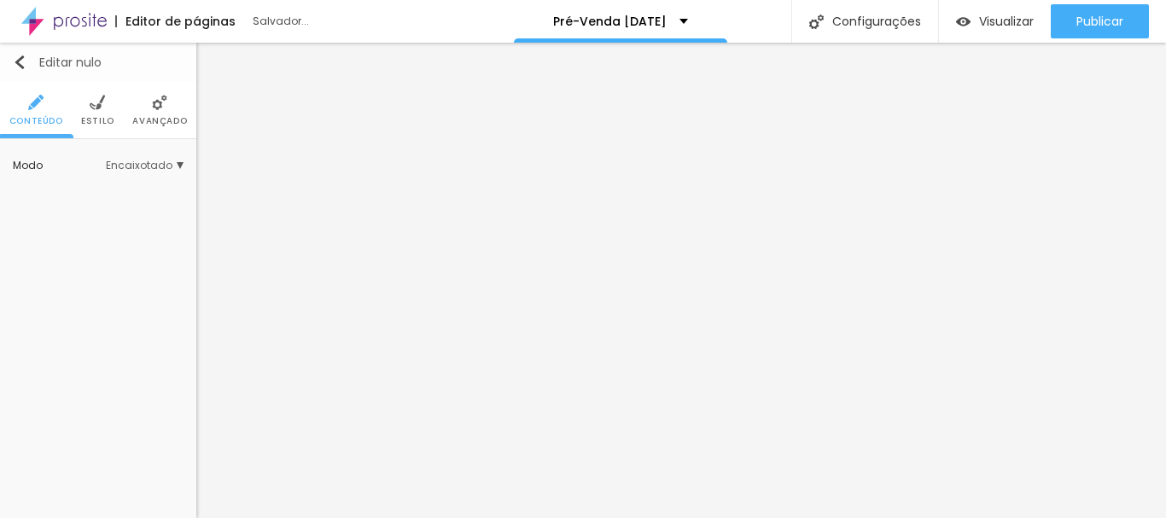
click at [24, 63] on img "button" at bounding box center [20, 62] width 14 height 14
click at [105, 105] on li "Estilo" at bounding box center [97, 110] width 33 height 56
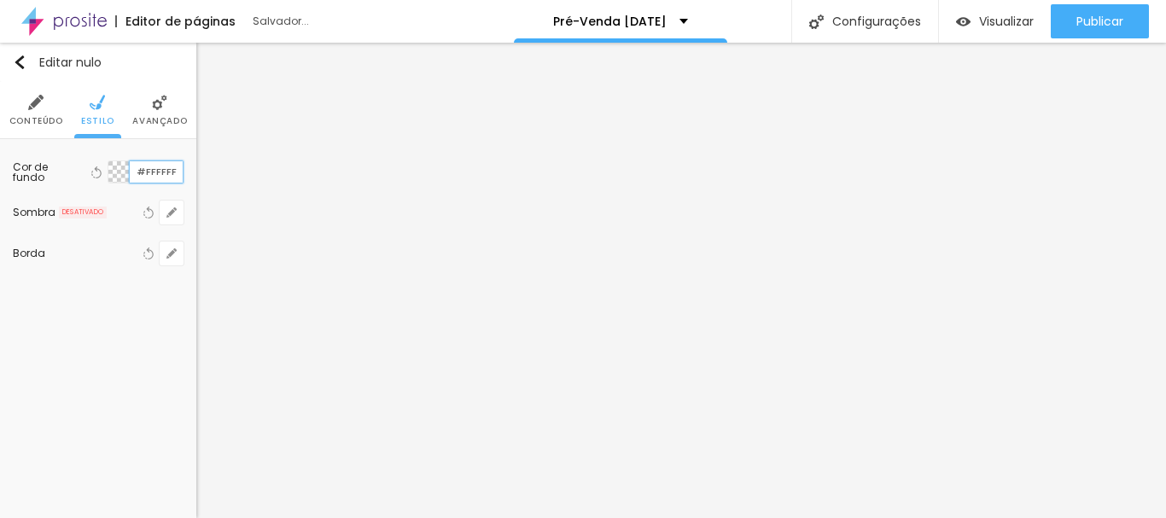
click at [140, 176] on input "#FFFFFF" at bounding box center [156, 171] width 53 height 21
click at [118, 172] on div at bounding box center [118, 171] width 21 height 21
click at [114, 170] on div at bounding box center [118, 171] width 21 height 21
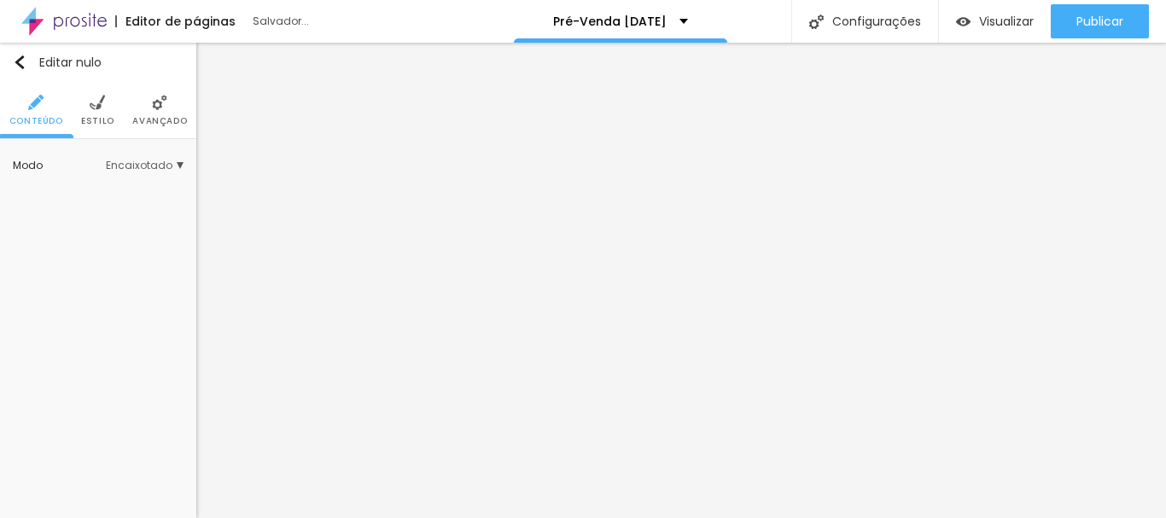
click at [103, 106] on img at bounding box center [97, 102] width 15 height 15
click at [109, 113] on li "Estilo" at bounding box center [97, 110] width 33 height 56
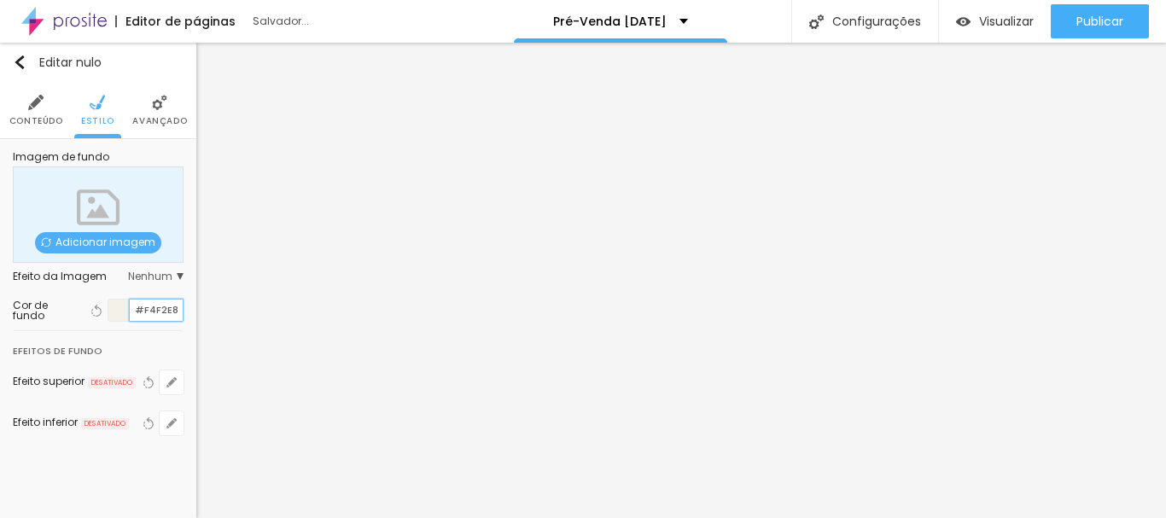
drag, startPoint x: 143, startPoint y: 308, endPoint x: 177, endPoint y: 311, distance: 34.3
click at [177, 311] on input "#F4F2E8" at bounding box center [156, 310] width 53 height 21
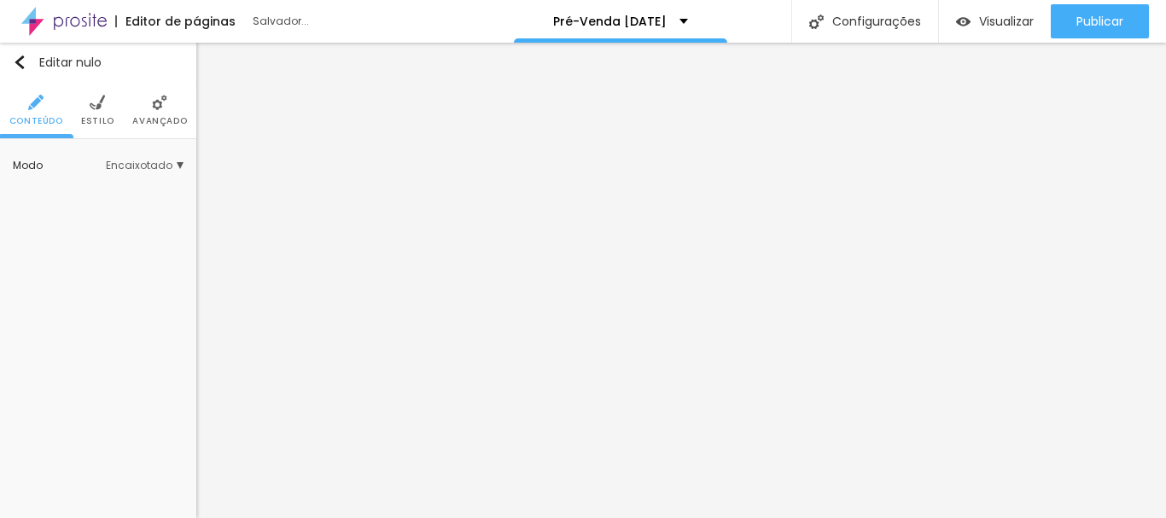
drag, startPoint x: 97, startPoint y: 113, endPoint x: 103, endPoint y: 125, distance: 13.4
click at [97, 114] on li "Estilo" at bounding box center [97, 110] width 33 height 56
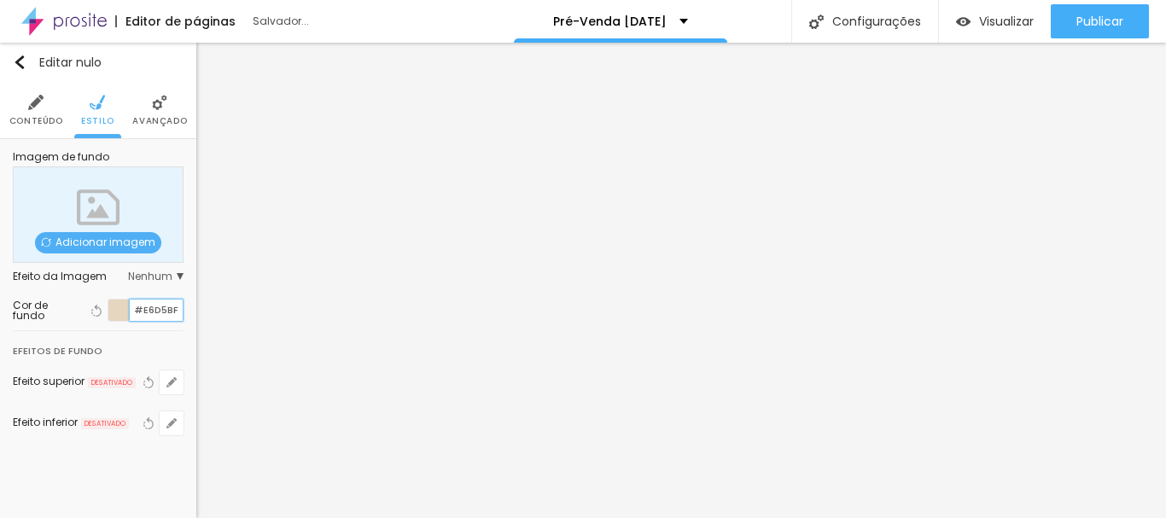
paste input "F4F2E8"
type input "#F4F2E8"
click at [152, 124] on font "Avançado" at bounding box center [159, 120] width 55 height 13
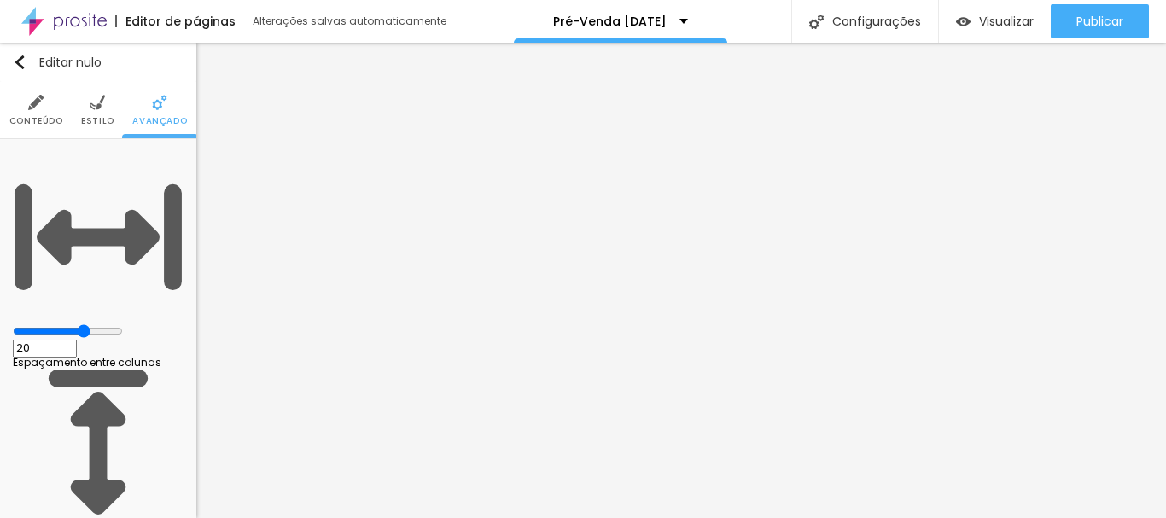
type input "15"
type input "10"
type input "5"
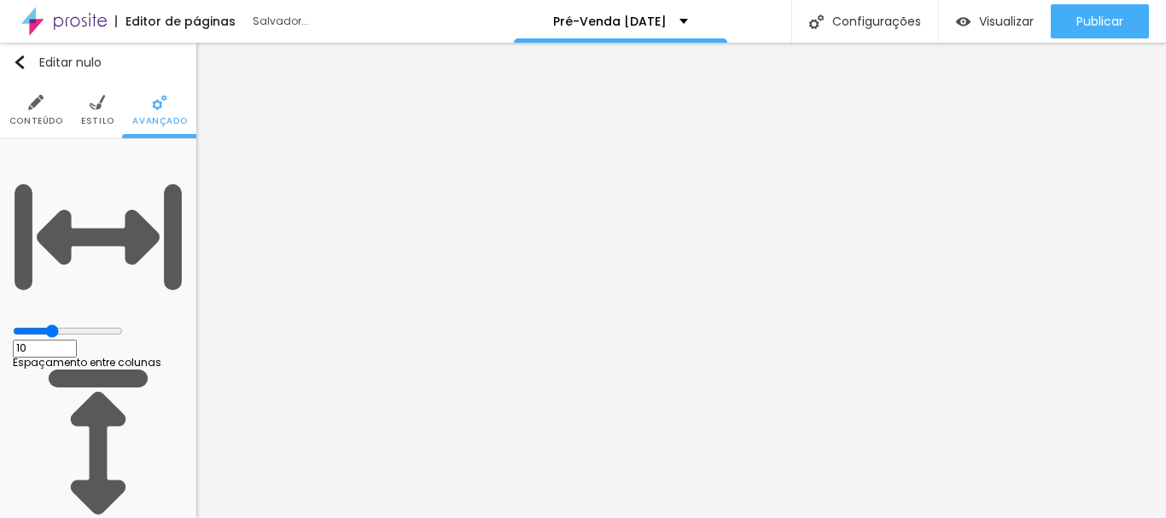
type input "5"
type input "0"
drag, startPoint x: 96, startPoint y: 169, endPoint x: 6, endPoint y: 183, distance: 91.5
type input "0"
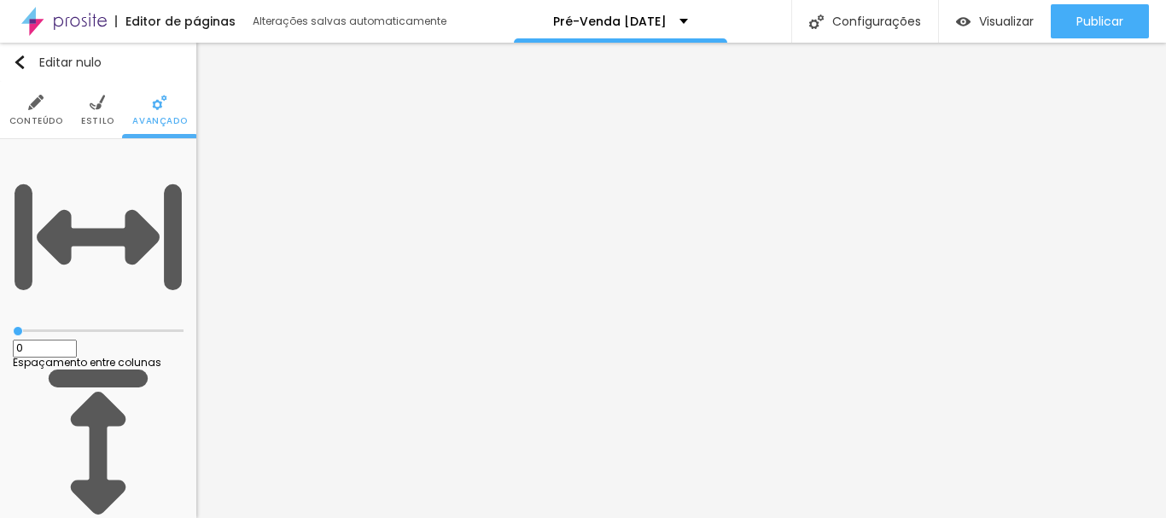
click at [13, 327] on input "range" at bounding box center [98, 331] width 171 height 9
type input "0"
type input "62"
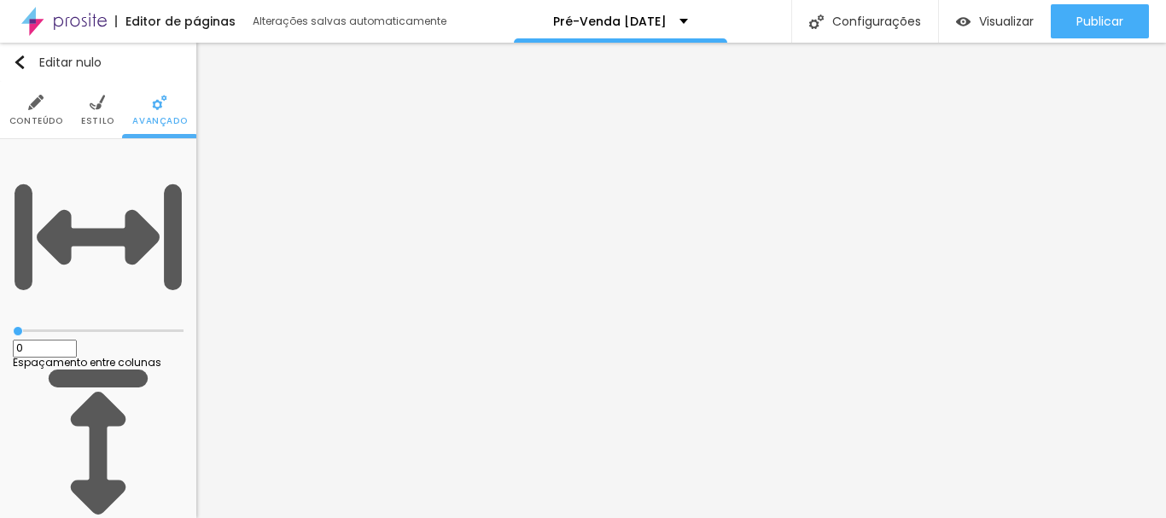
type input "485"
type input "491"
type input "478"
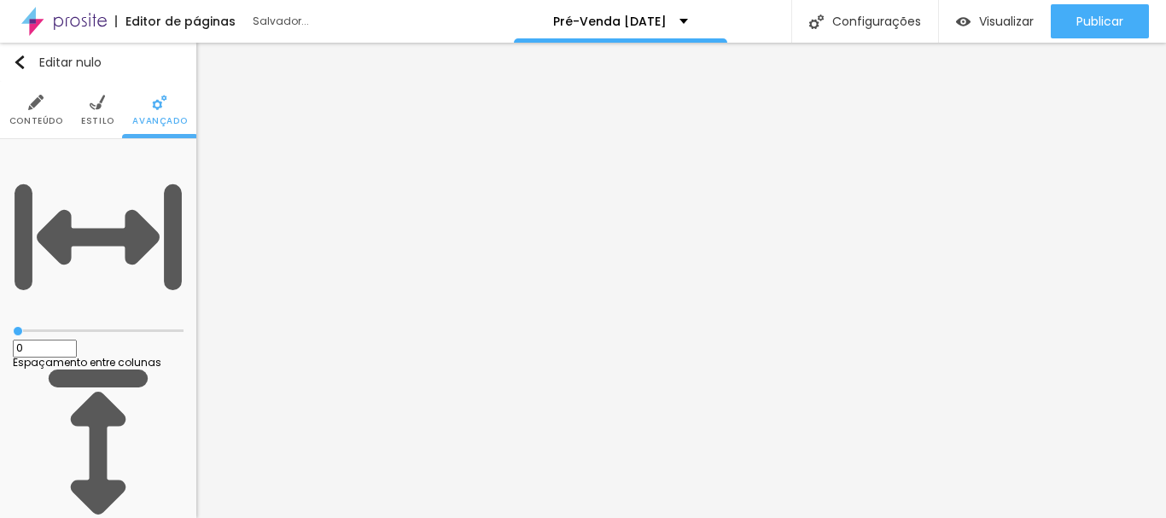
type input "478"
type input "435"
type input "354"
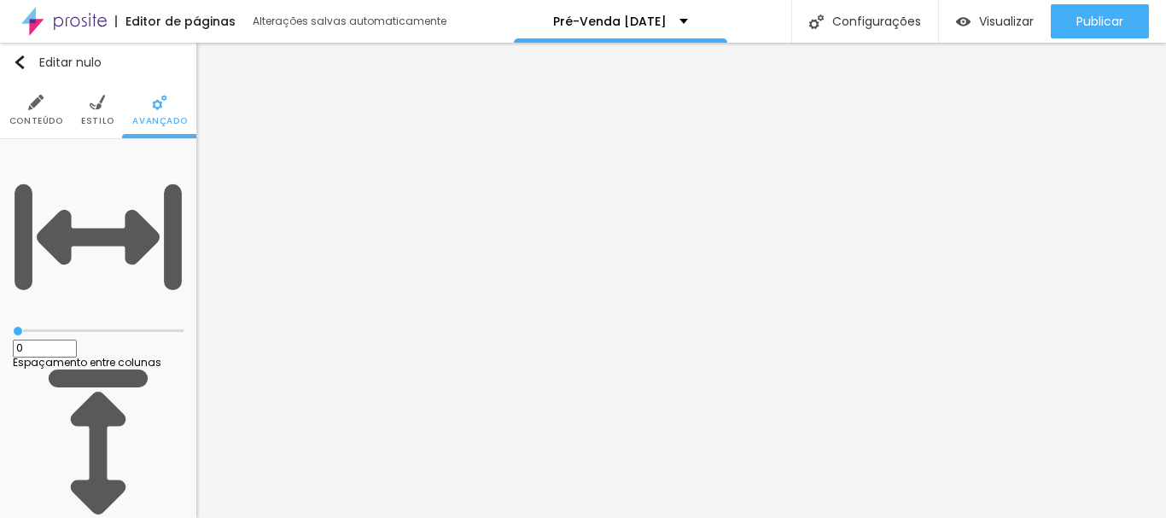
type input "317"
type input "304"
type input "292"
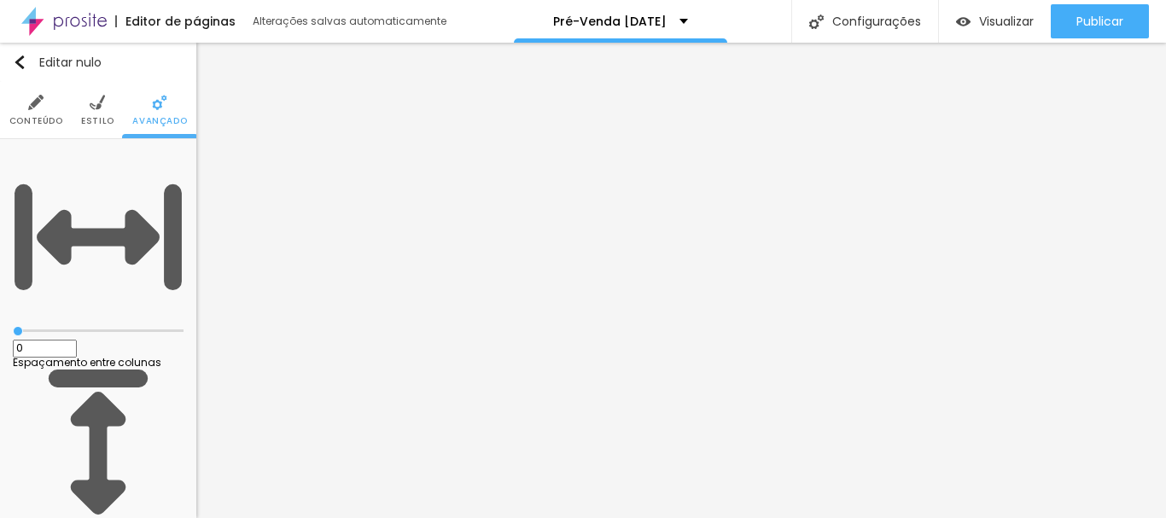
type input "292"
type input "286"
type input "273"
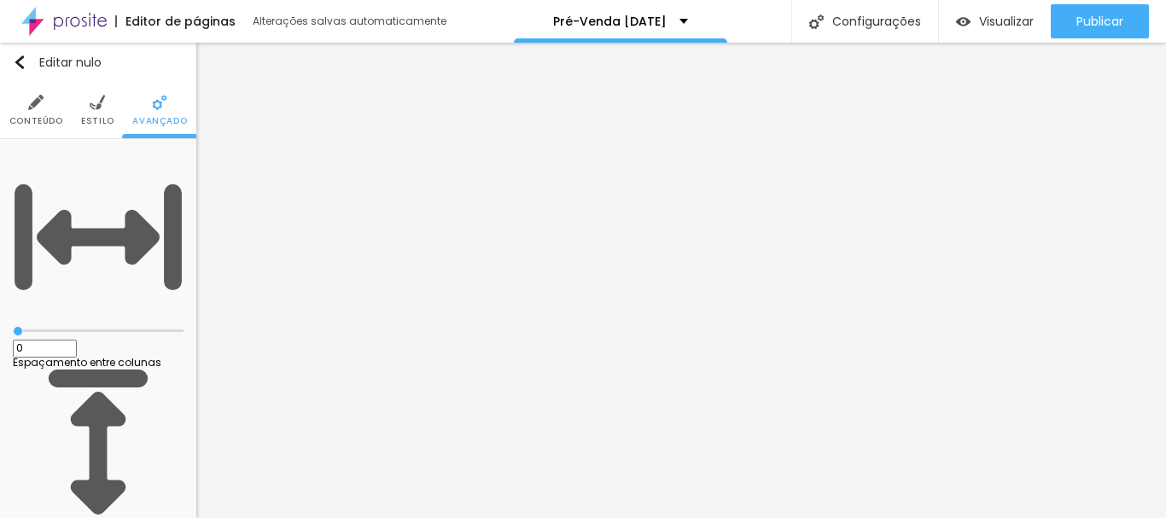
type input "261"
type input "242"
type input "230"
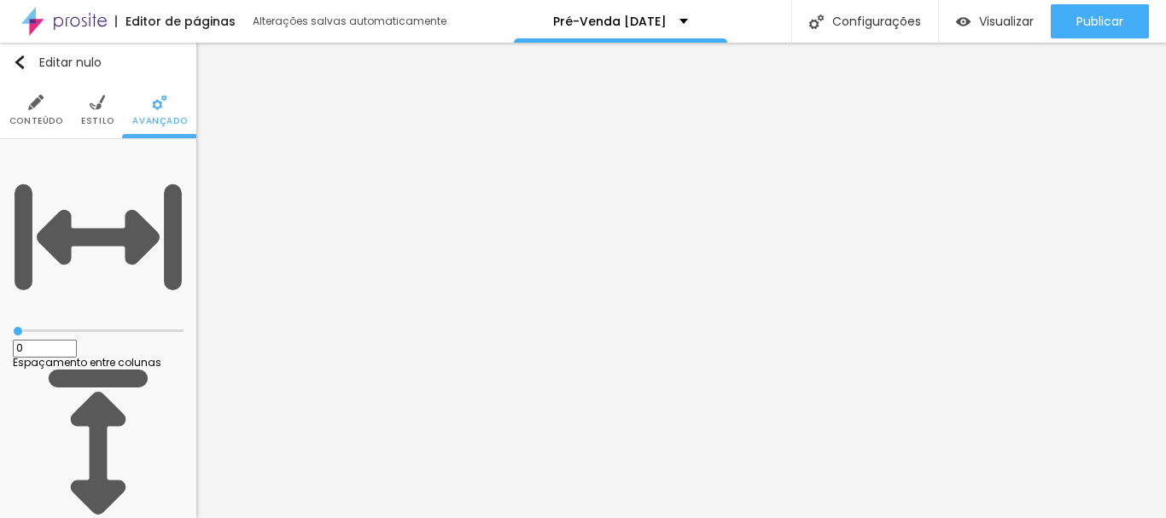
type input "230"
type input "211"
type input "205"
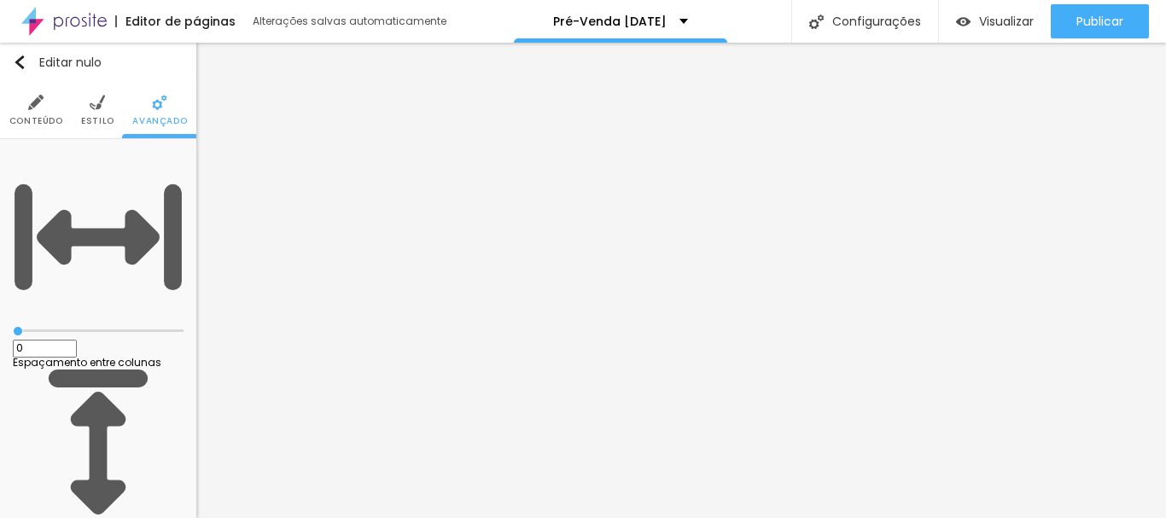
type input "180"
type input "162"
type input "149"
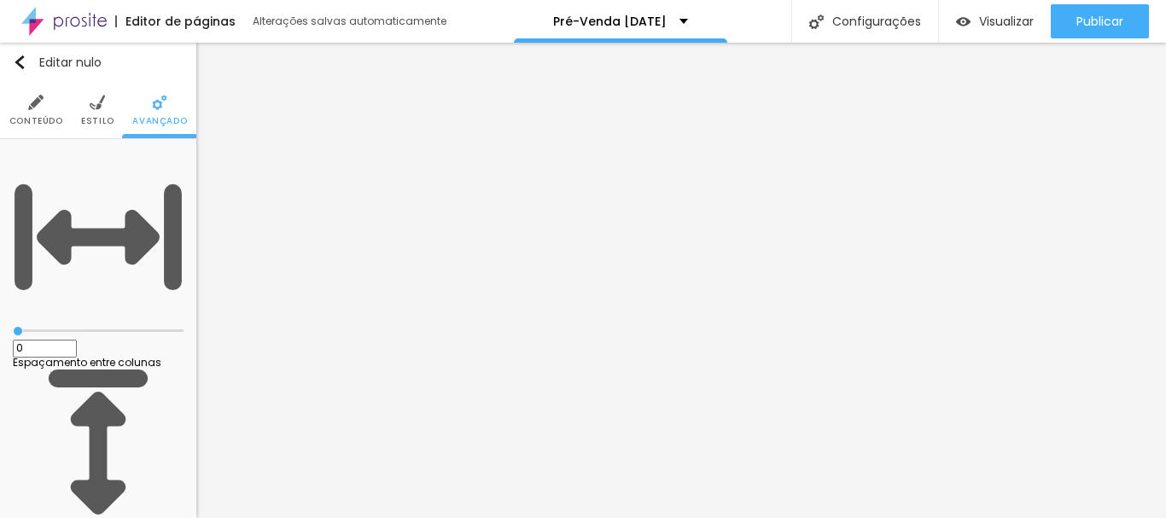
type input "149"
type input "143"
type input "124"
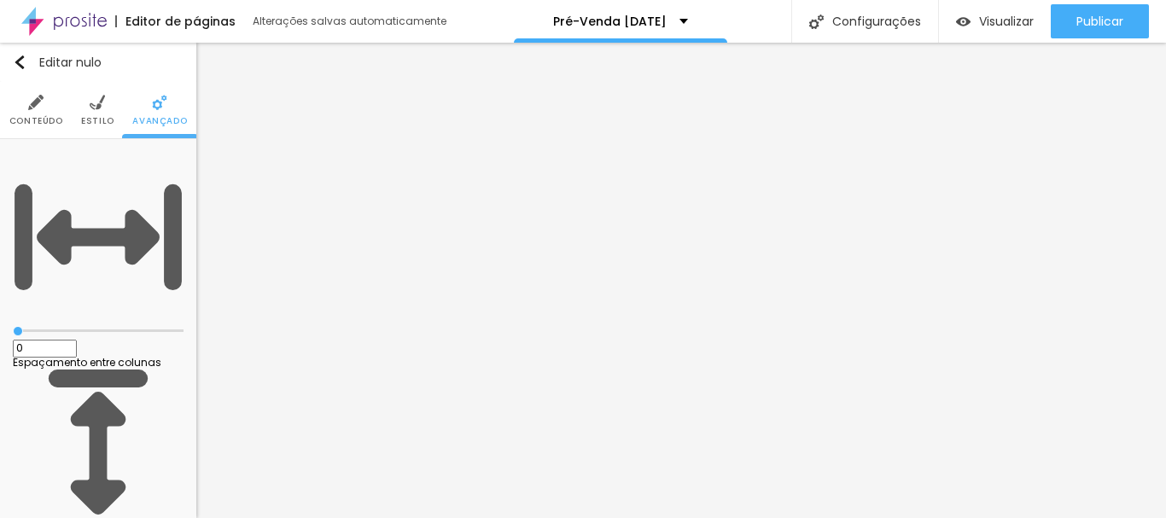
type input "106"
type input "93"
type input "75"
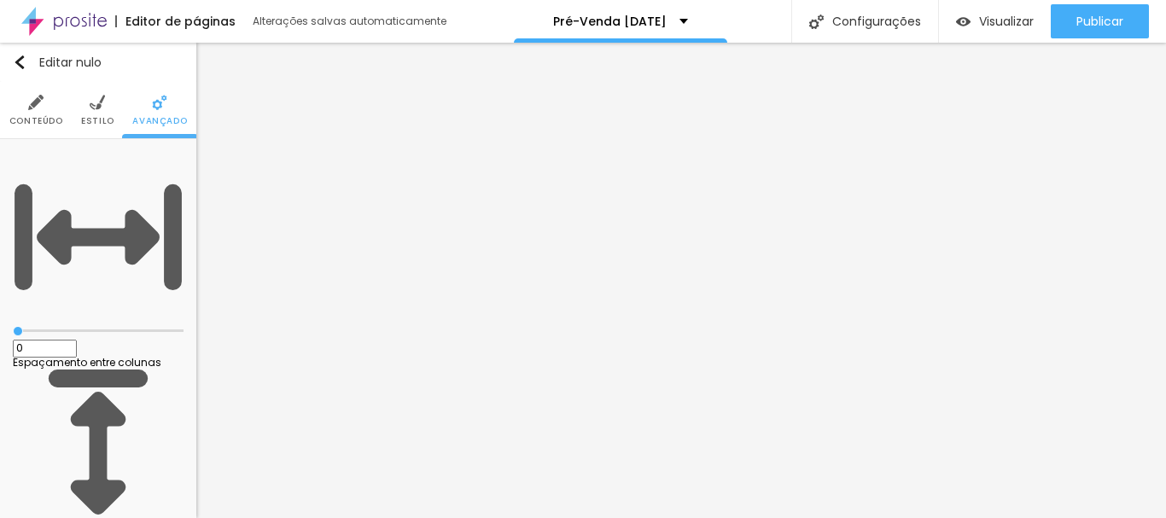
type input "75"
type input "68"
type input "56"
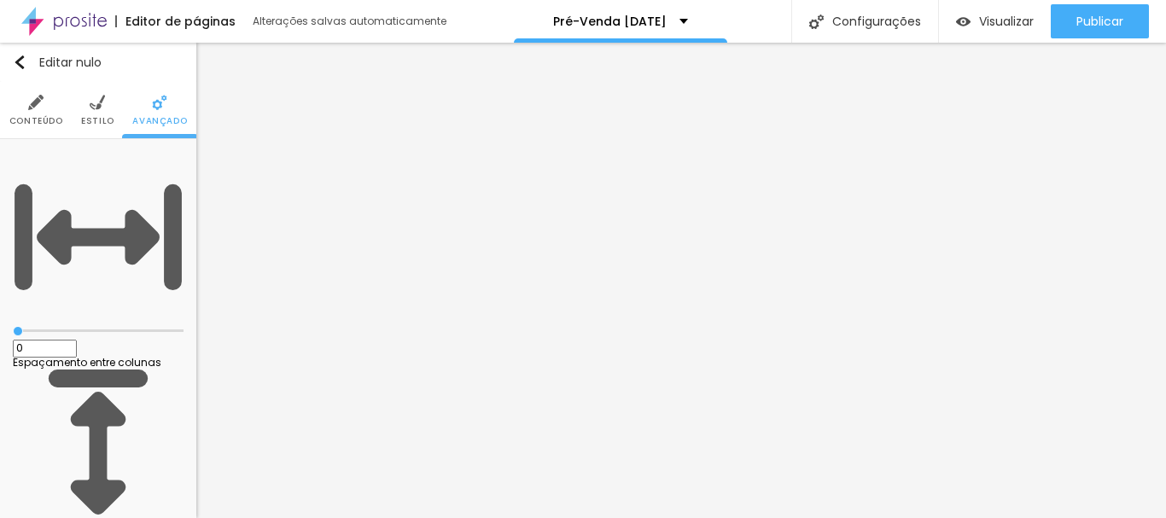
type input "43"
type input "37"
type input "25"
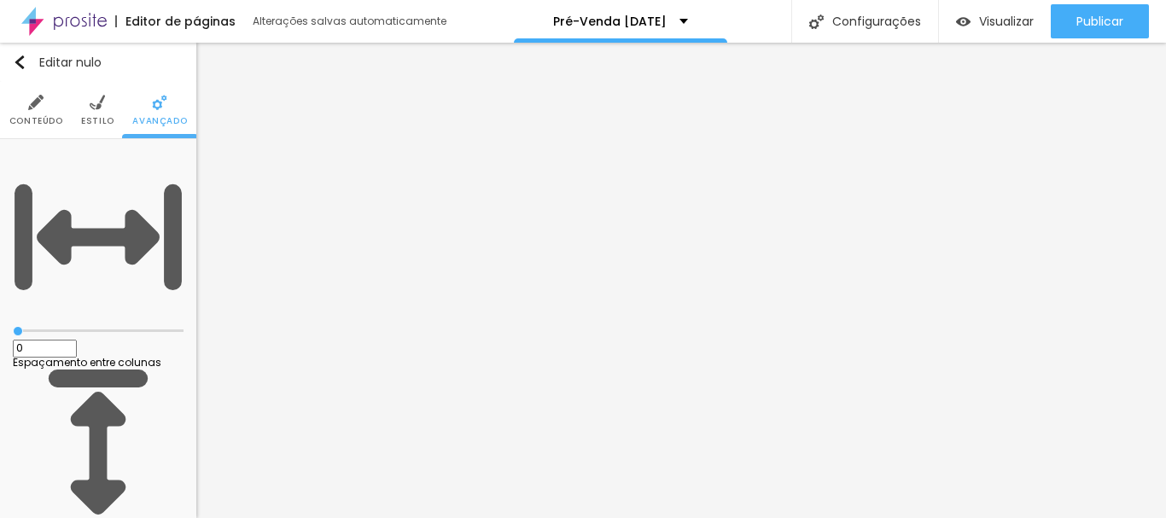
type input "25"
type input "6"
type input "0"
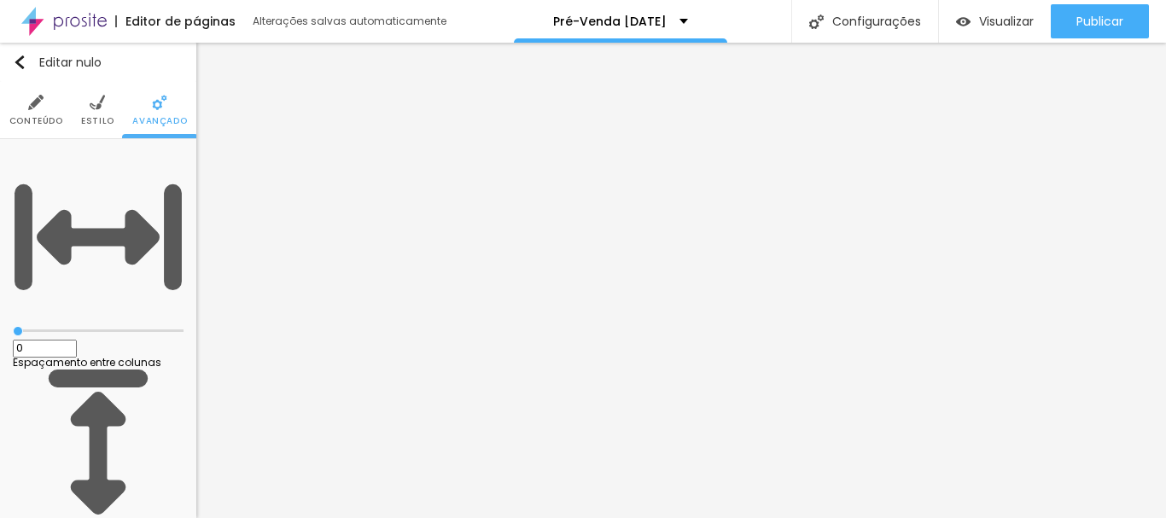
type input "50"
type input "93"
type input "87"
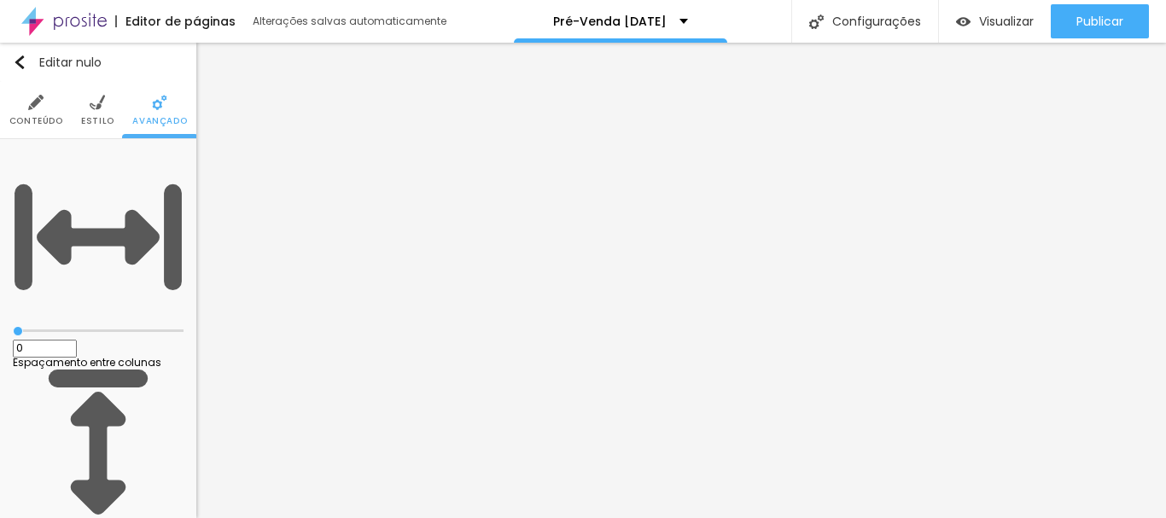
type input "87"
type input "81"
type input "68"
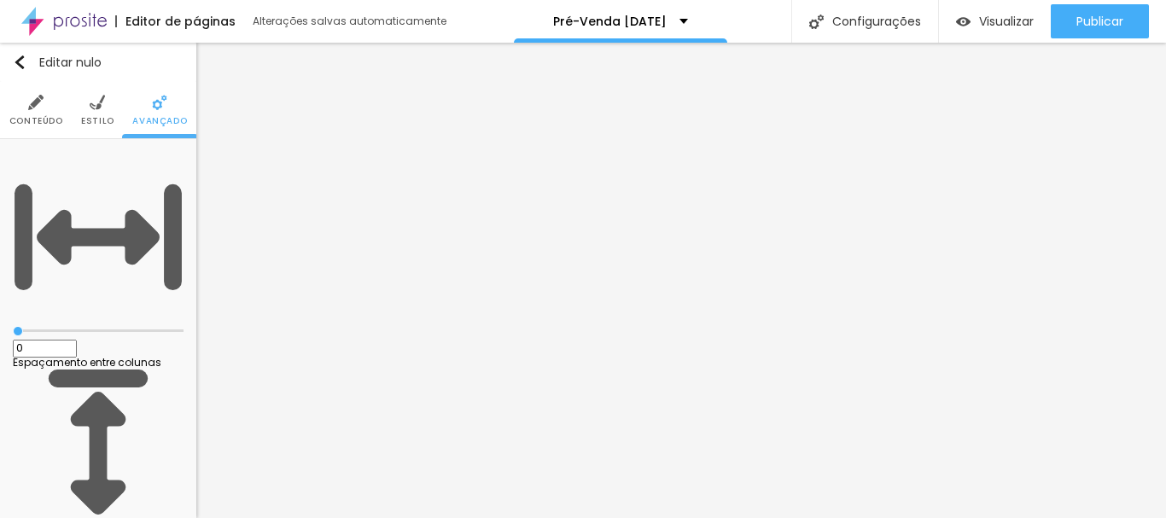
type input "62"
type input "56"
type input "50"
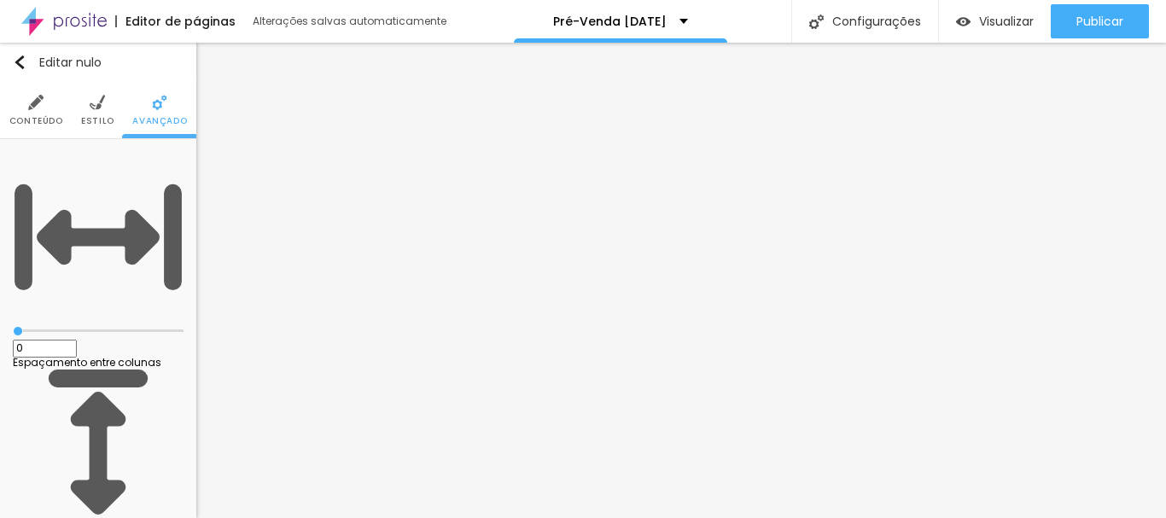
type input "50"
type input "43"
type input "37"
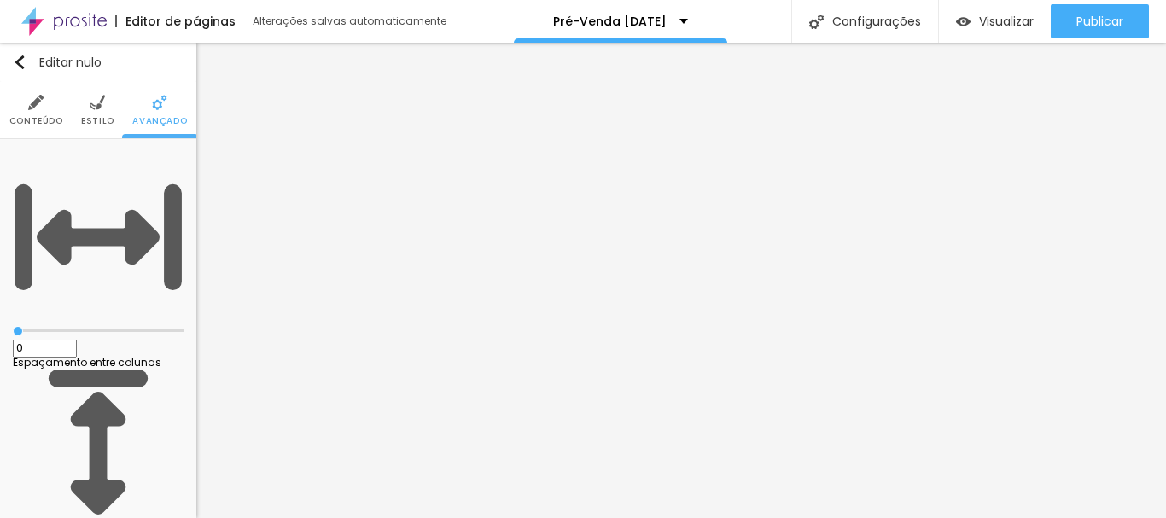
type input "31"
type input "25"
type input "19"
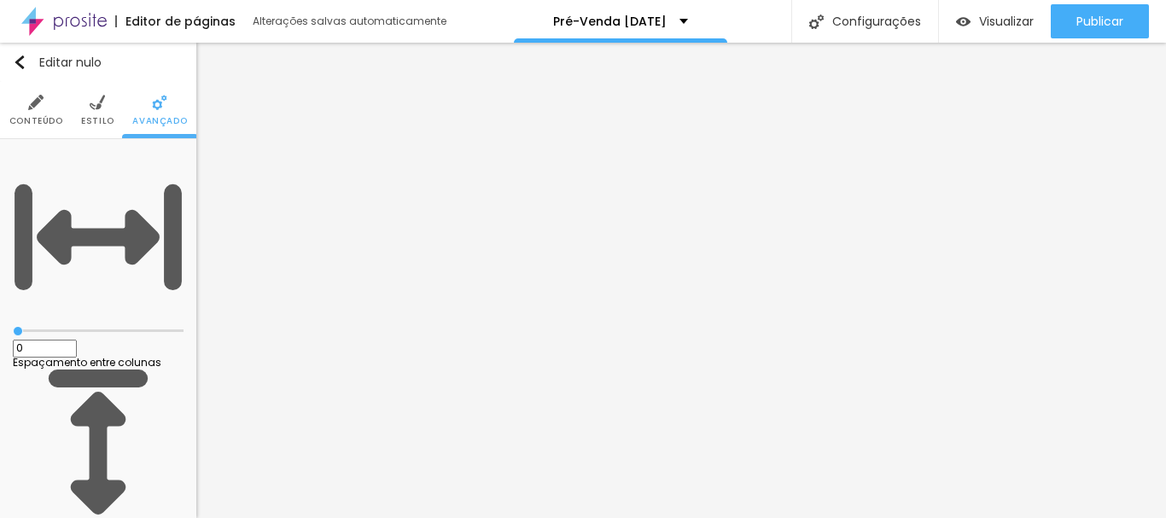
type input "19"
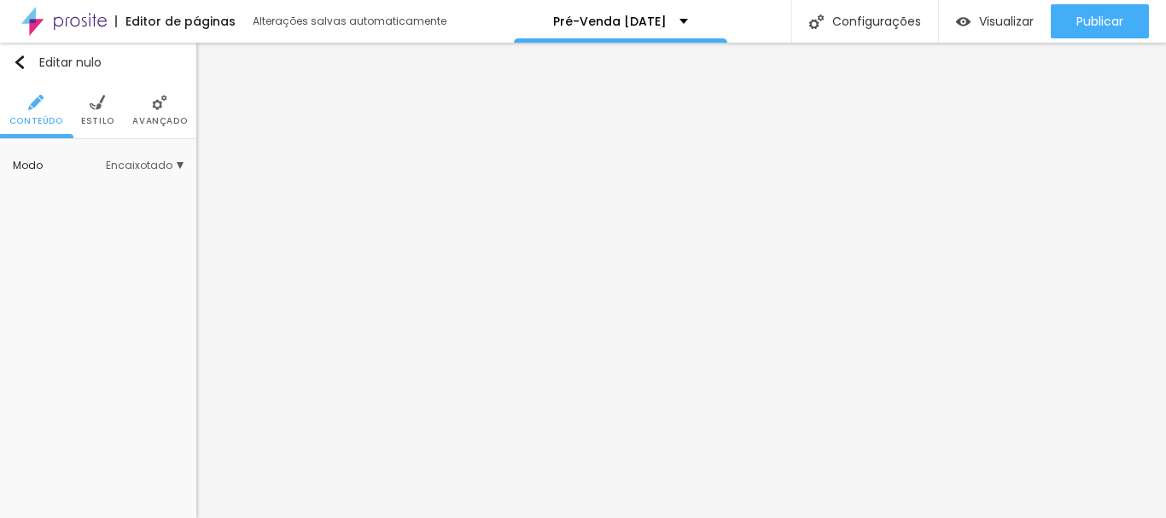
click at [105, 113] on li "Estilo" at bounding box center [97, 110] width 33 height 56
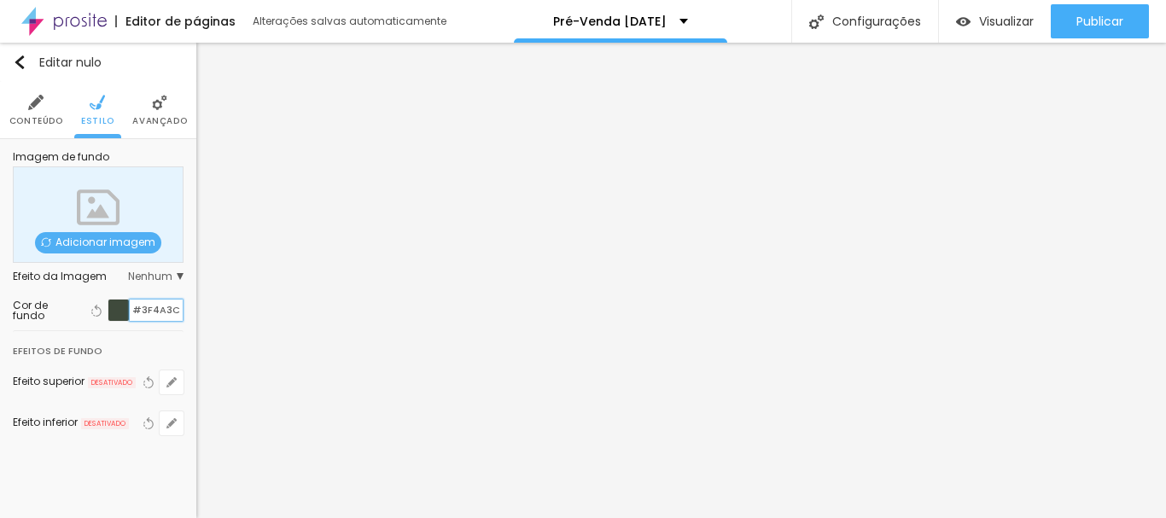
type input "#3F4A3C"
